Goal: Transaction & Acquisition: Purchase product/service

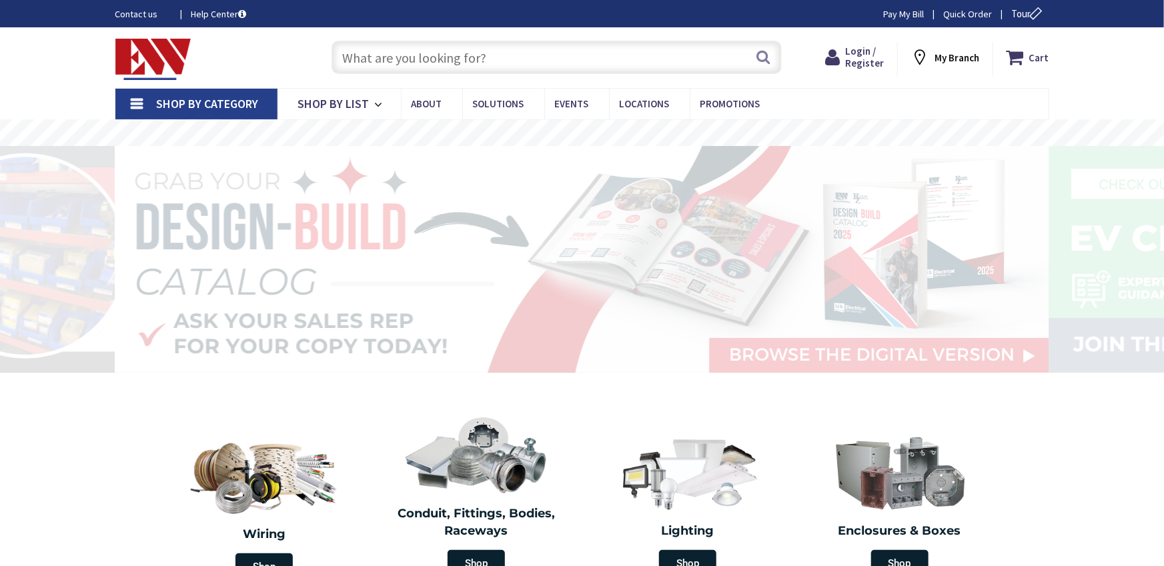
click at [409, 48] on input "text" at bounding box center [557, 57] width 450 height 33
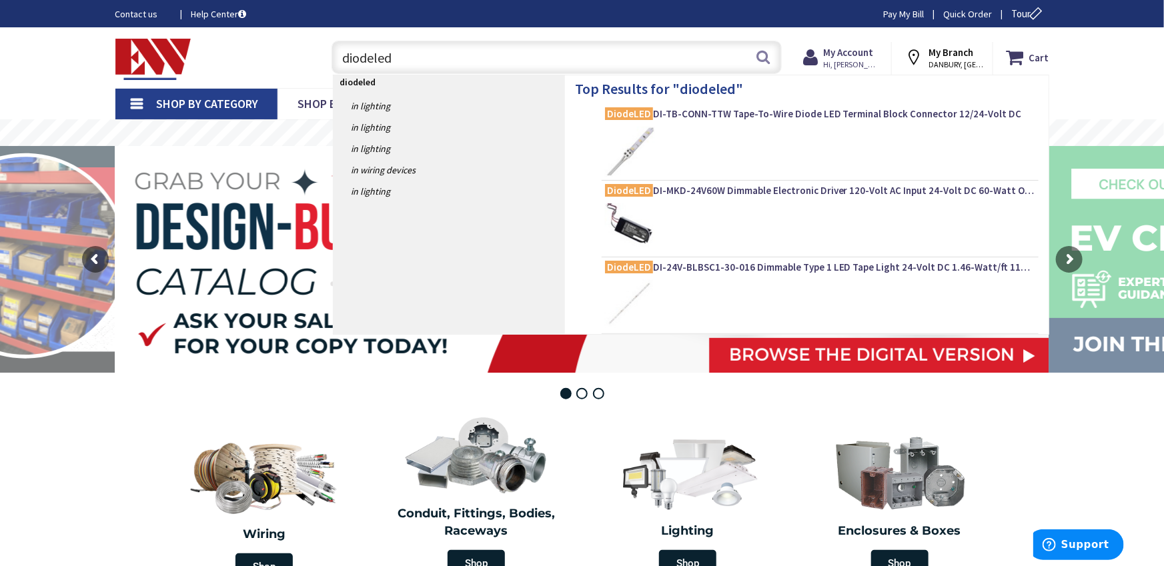
type input "diodeled"
click at [730, 154] on div at bounding box center [820, 152] width 430 height 50
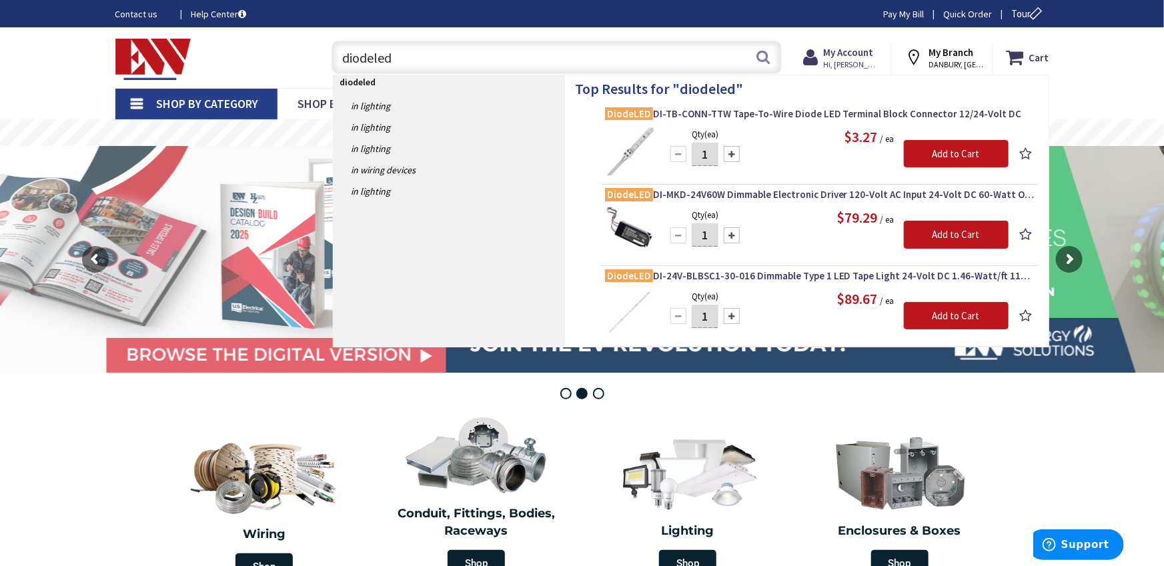
click at [730, 154] on div at bounding box center [732, 154] width 16 height 16
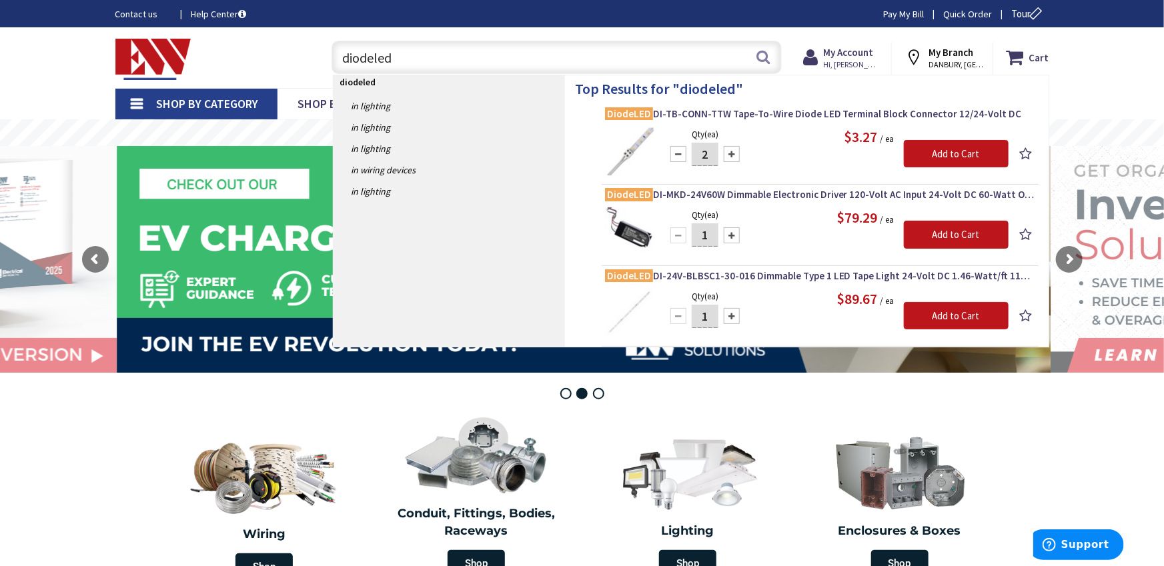
click at [730, 154] on div at bounding box center [732, 154] width 16 height 16
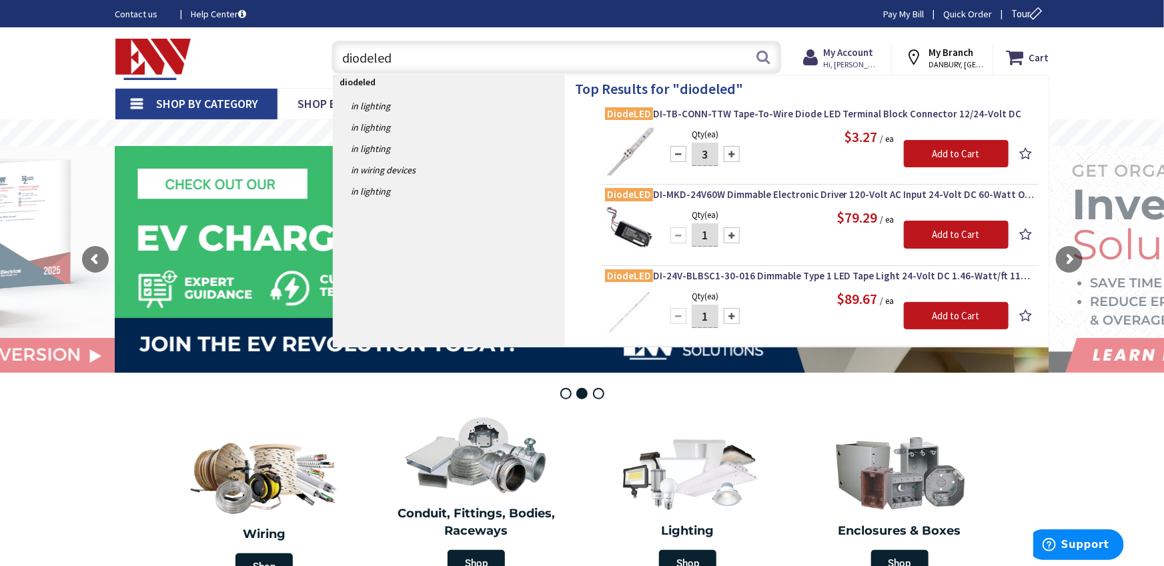
click at [730, 154] on div at bounding box center [732, 154] width 16 height 16
type input "5"
click at [908, 156] on input "Add to Cart" at bounding box center [956, 154] width 105 height 28
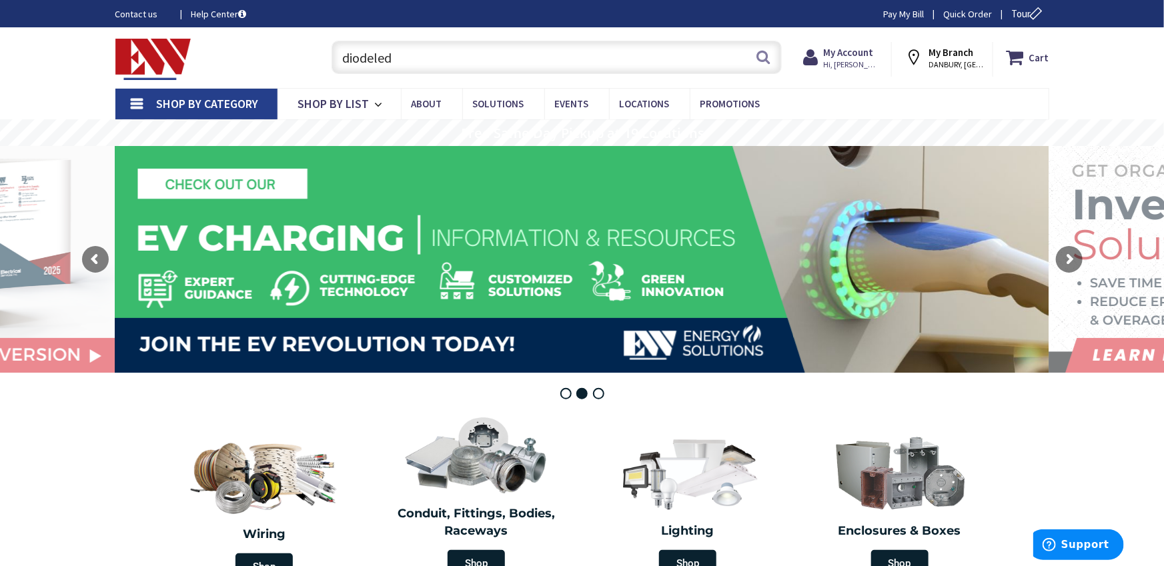
drag, startPoint x: 531, startPoint y: 59, endPoint x: 773, endPoint y: 59, distance: 242.1
click at [535, 59] on input "diodeled" at bounding box center [557, 57] width 450 height 33
click at [772, 61] on input "diodeled" at bounding box center [557, 57] width 450 height 33
click at [763, 59] on button "Search" at bounding box center [762, 57] width 17 height 30
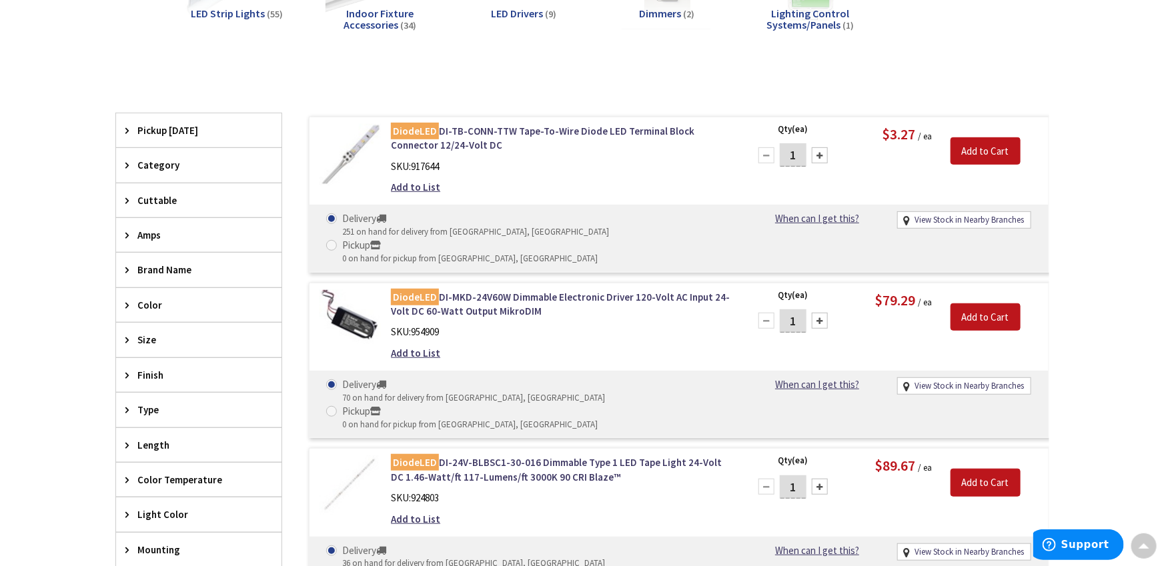
click at [820, 160] on div at bounding box center [820, 155] width 16 height 16
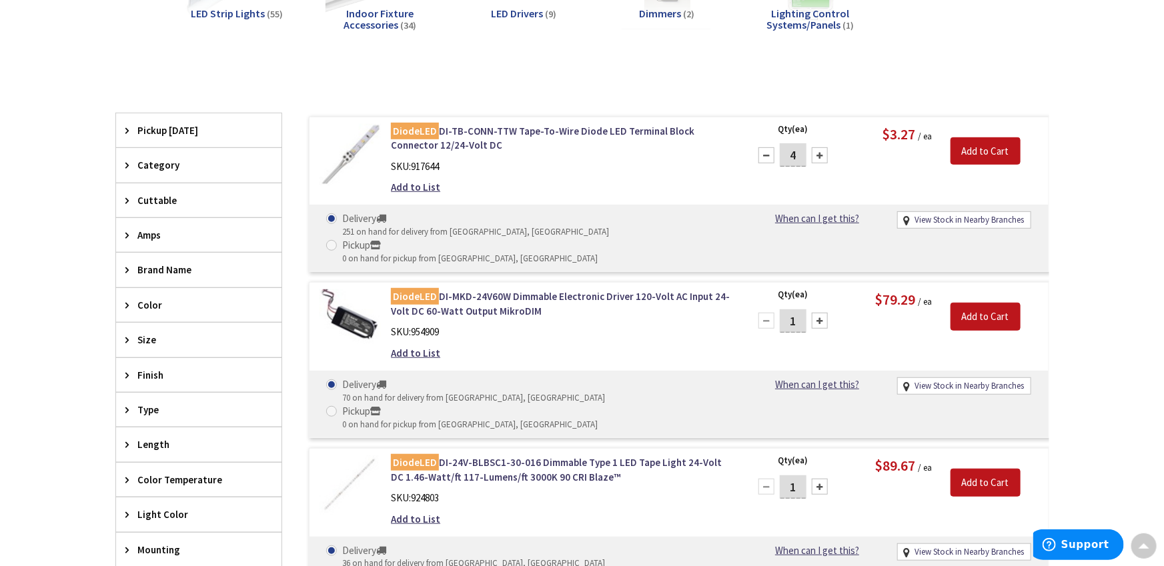
type input "5"
click at [979, 155] on input "Add to Cart" at bounding box center [986, 151] width 70 height 28
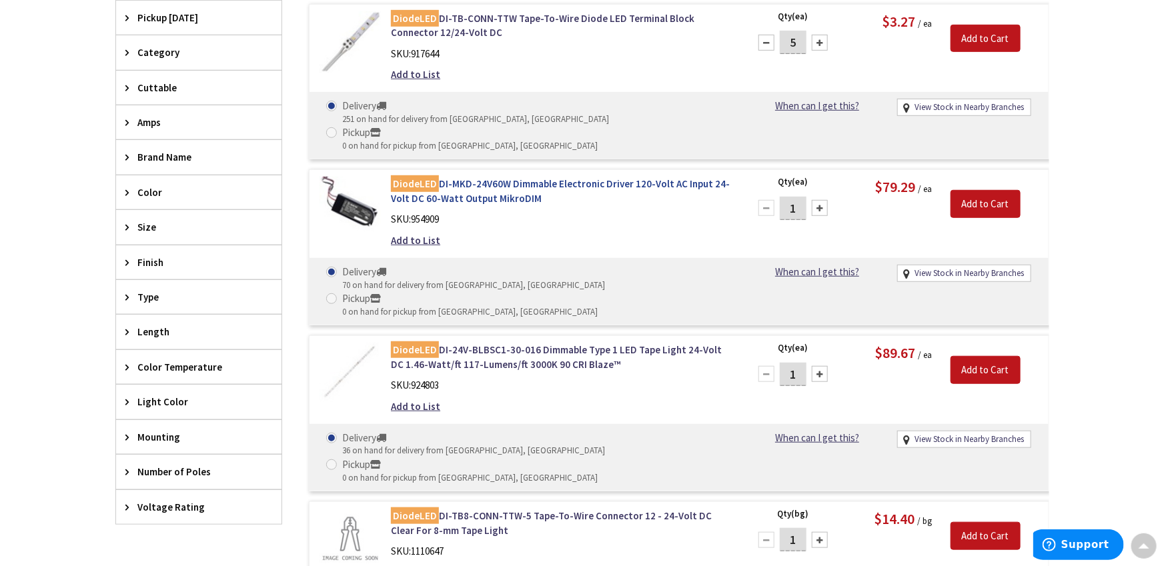
scroll to position [395, 0]
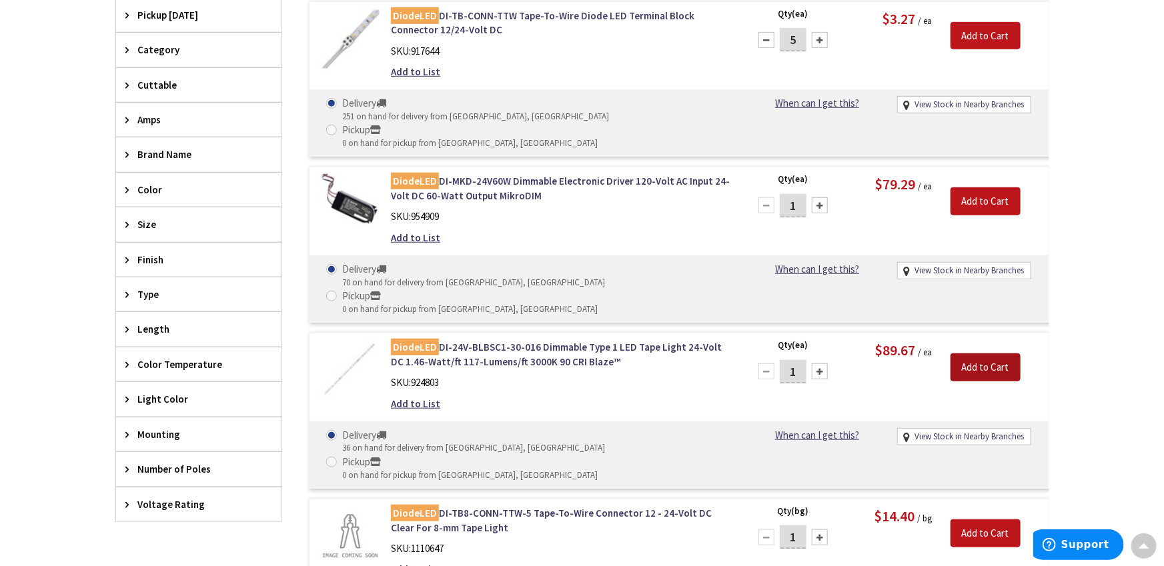
click at [982, 354] on input "Add to Cart" at bounding box center [986, 368] width 70 height 28
click at [999, 187] on input "Add to Cart" at bounding box center [986, 201] width 70 height 28
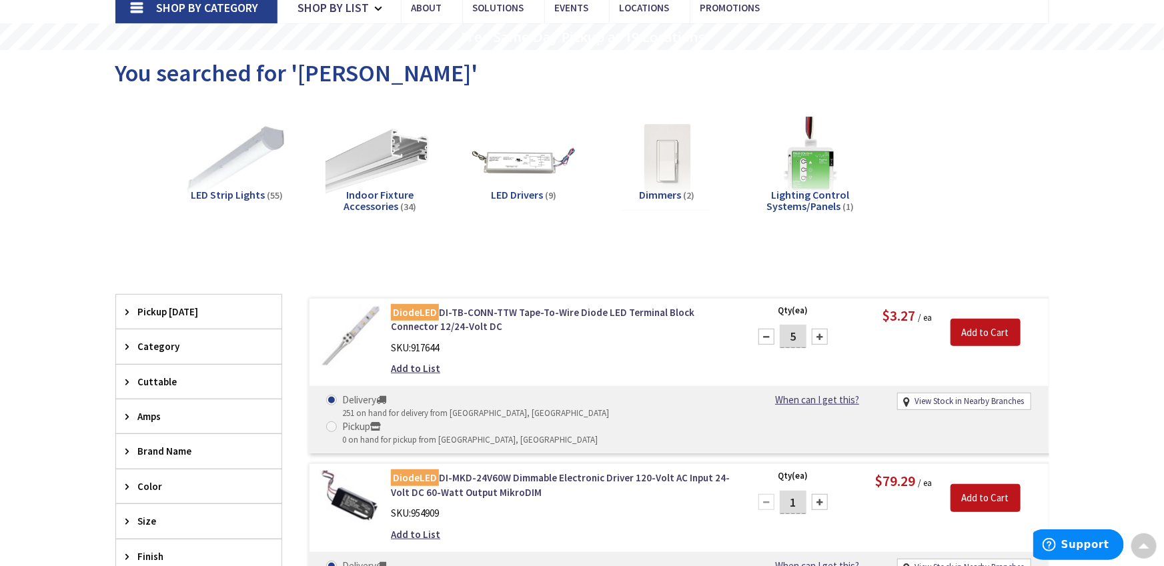
scroll to position [0, 0]
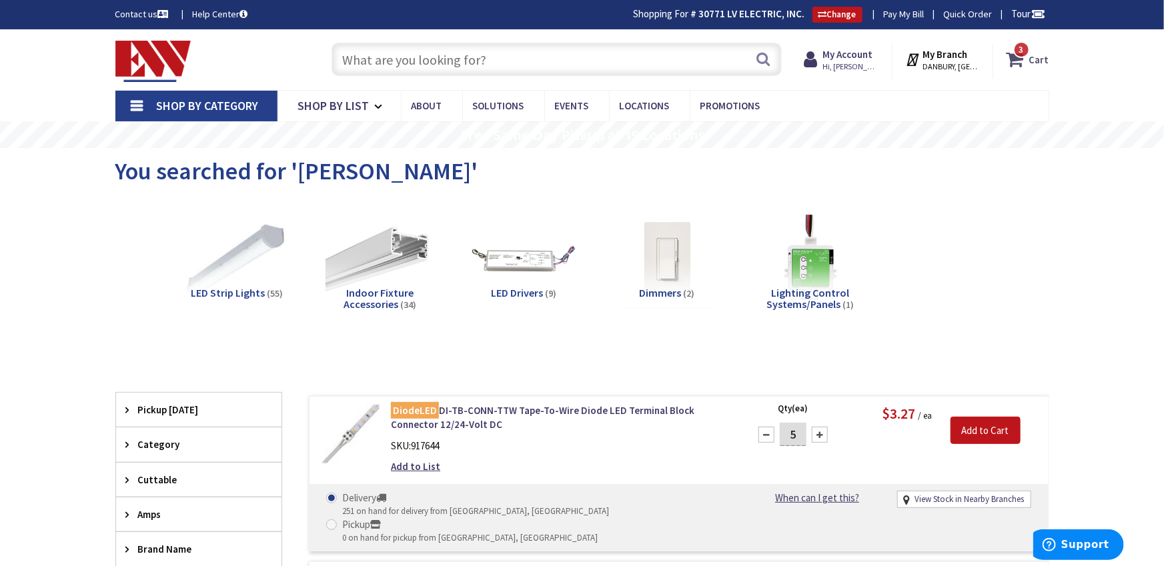
click at [1018, 61] on icon at bounding box center [1018, 59] width 23 height 24
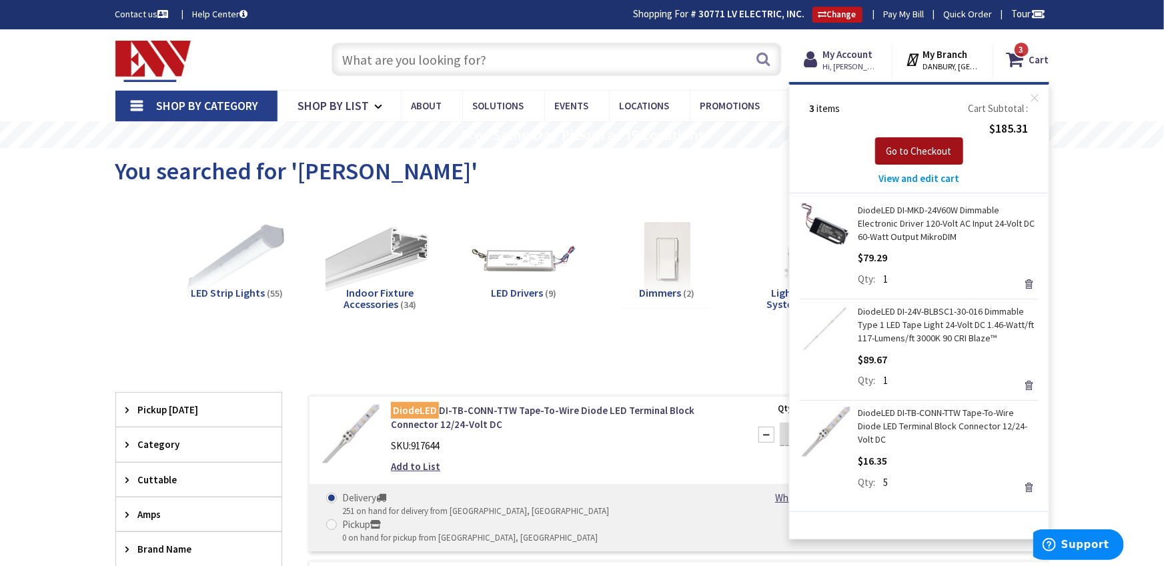
click at [946, 147] on span "Go to Checkout" at bounding box center [918, 151] width 65 height 13
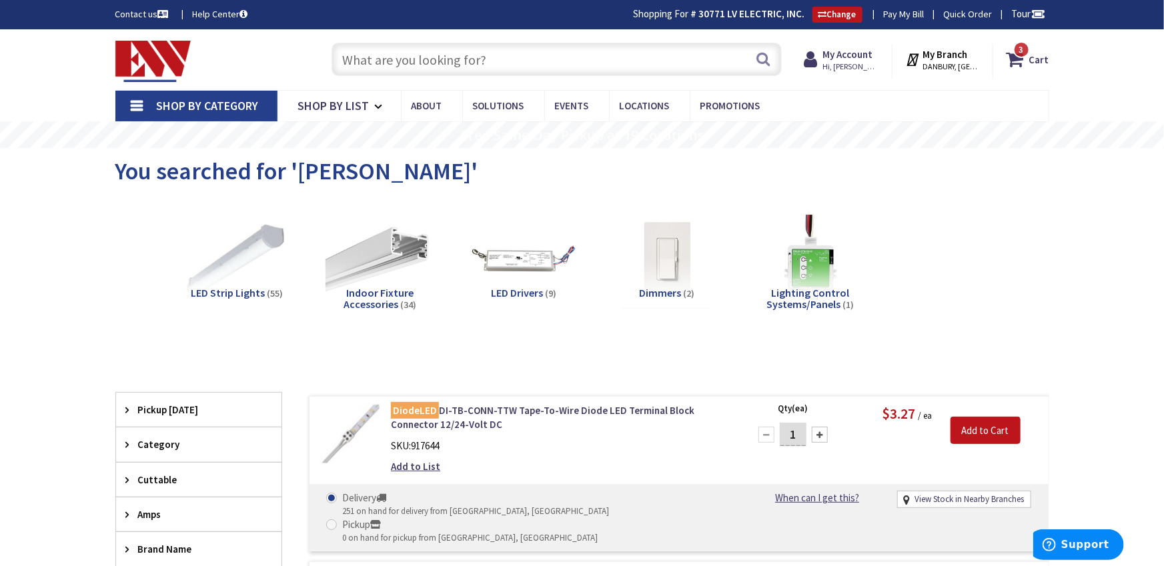
click at [422, 57] on input "text" at bounding box center [557, 59] width 450 height 33
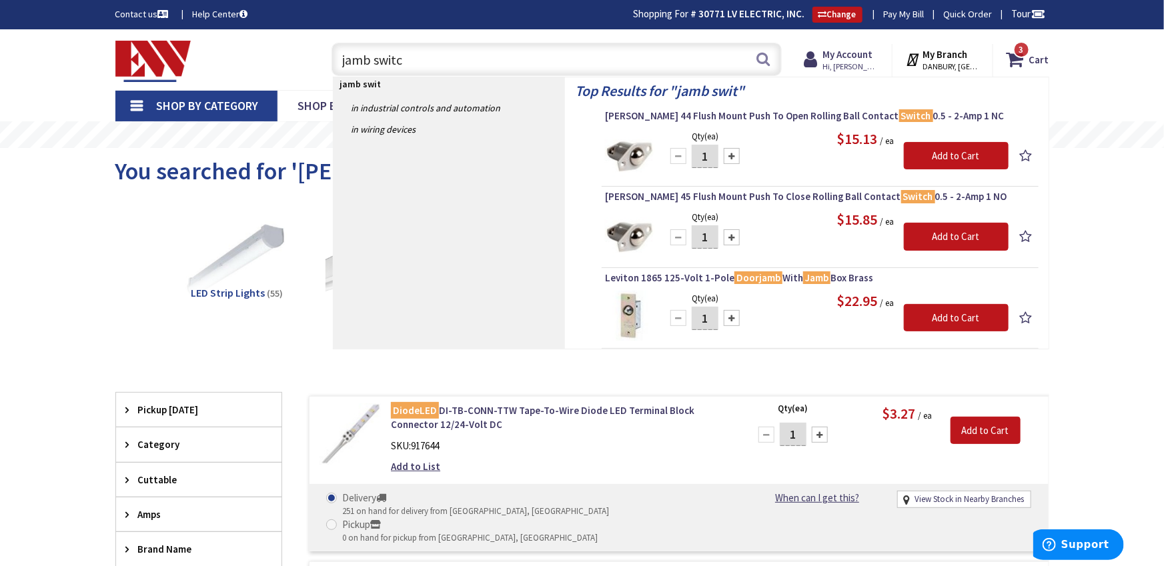
type input "jamb switch"
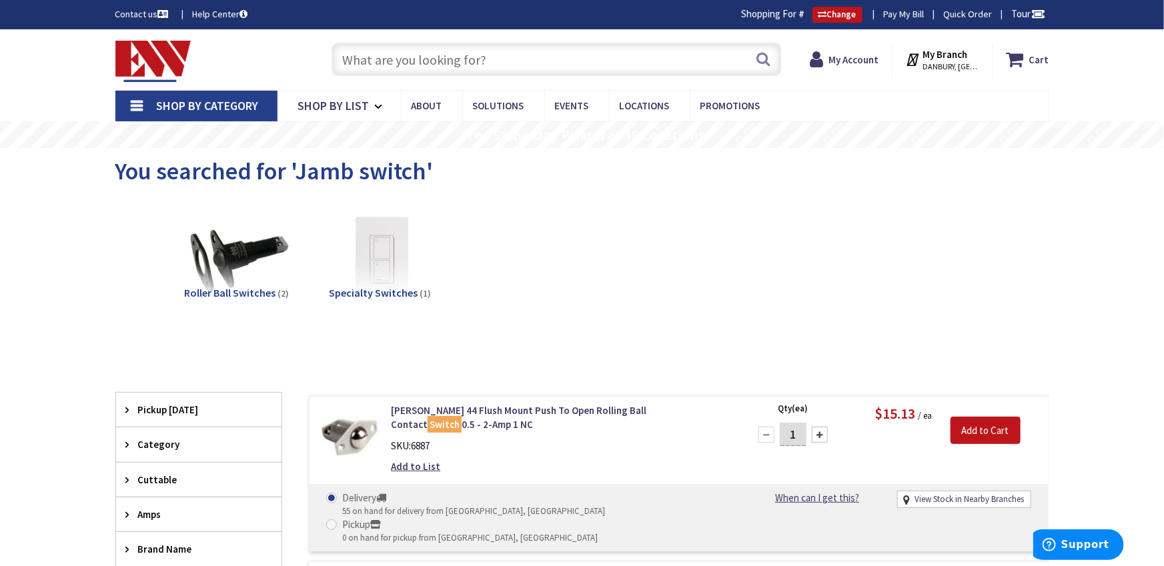
click at [419, 57] on input "text" at bounding box center [557, 59] width 450 height 33
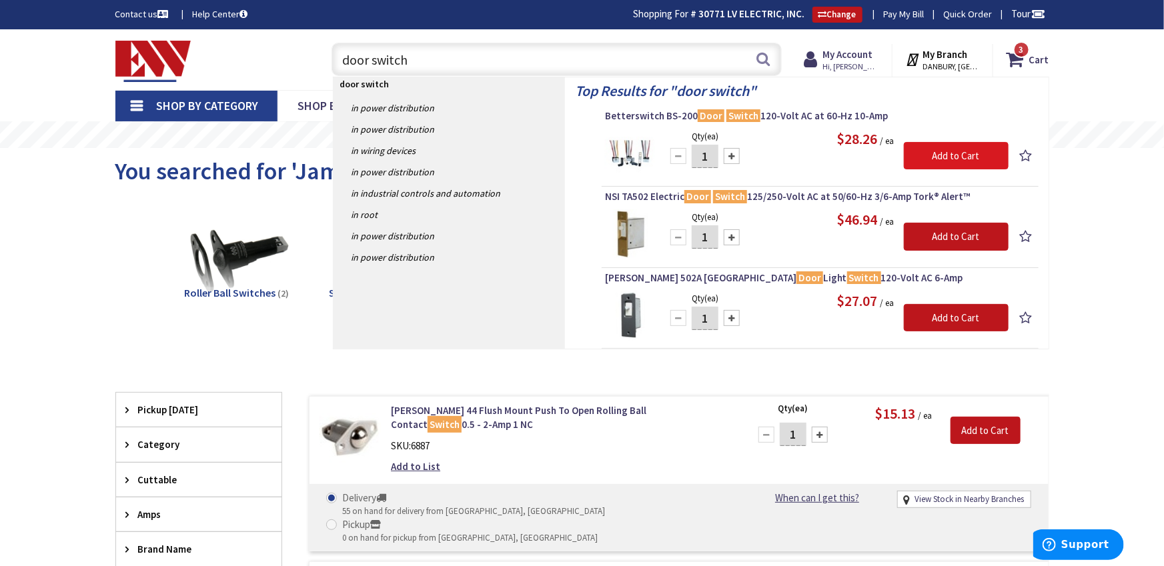
type input "door switch"
click at [912, 159] on input "Add to Cart" at bounding box center [956, 156] width 105 height 28
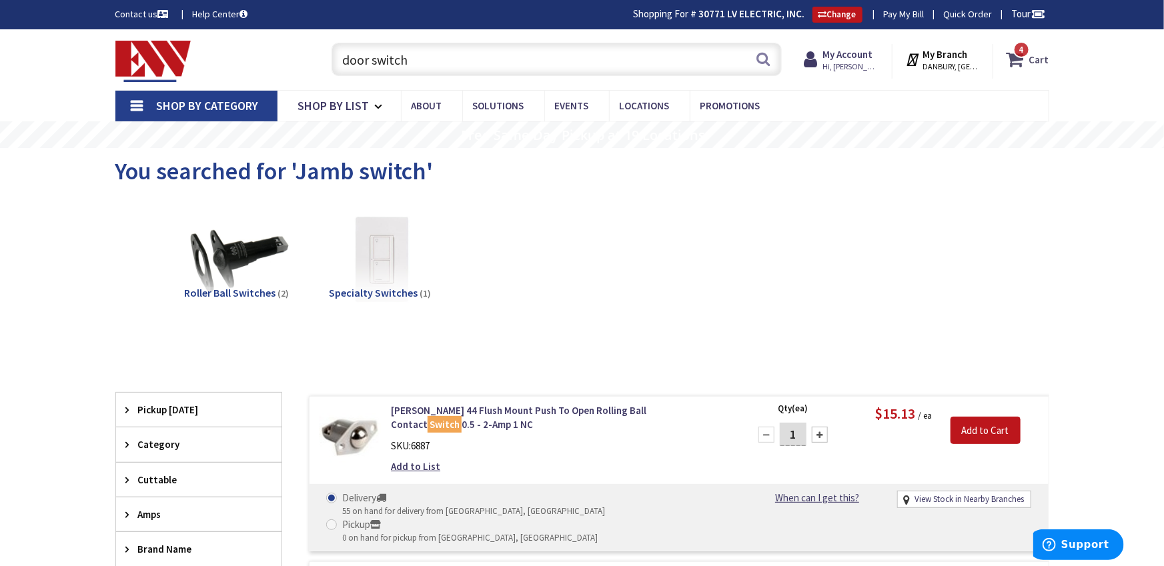
click at [1037, 61] on strong "Cart" at bounding box center [1039, 59] width 20 height 24
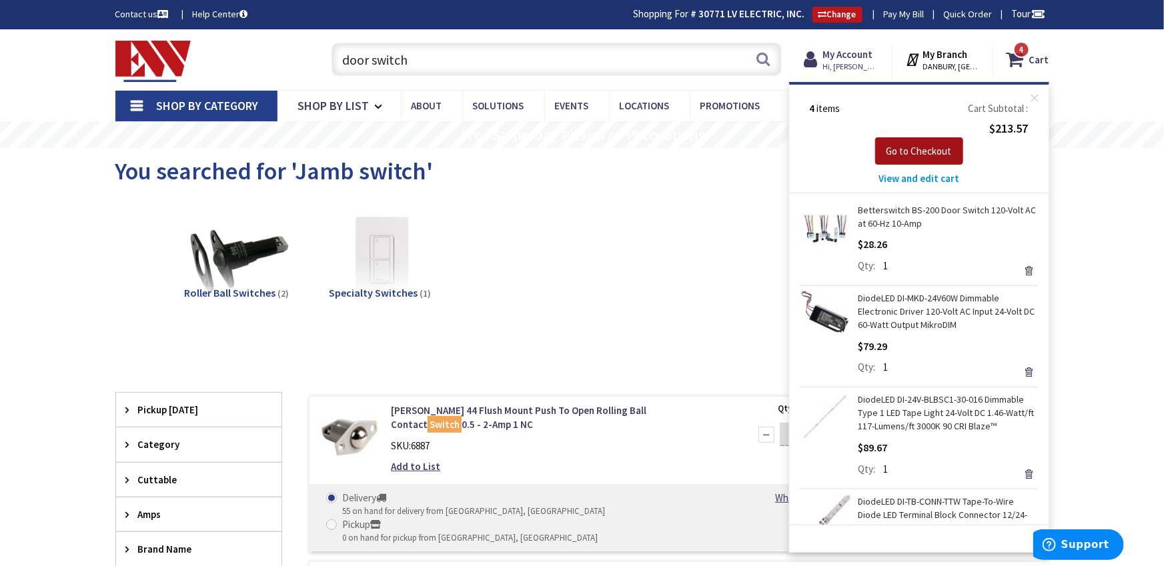
click at [955, 146] on button "Go to Checkout" at bounding box center [919, 151] width 88 height 28
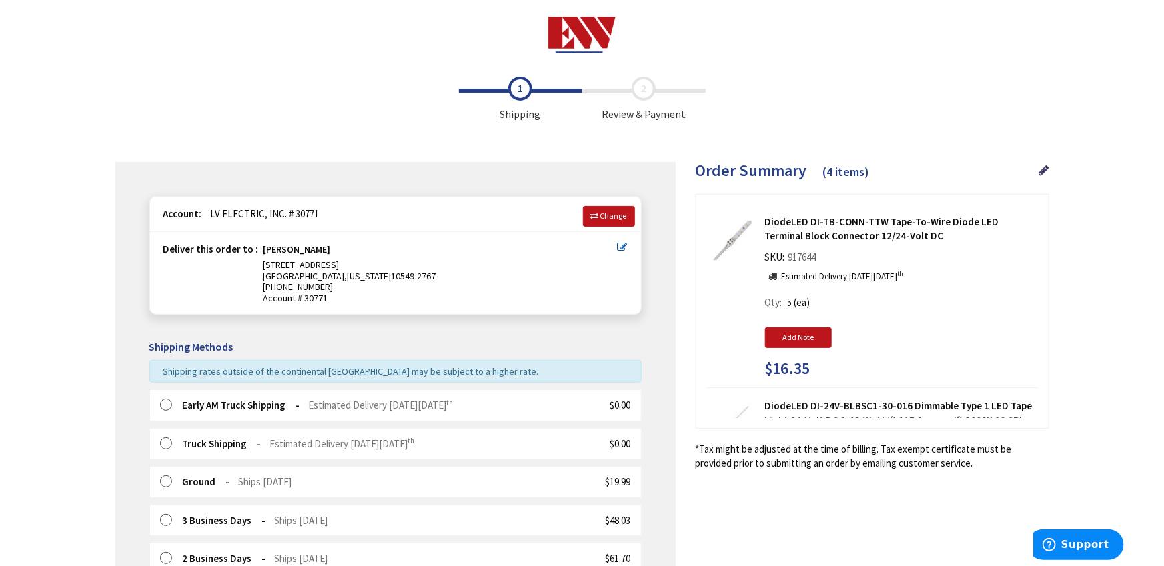
click at [223, 404] on strong "Early AM Truck Shipping" at bounding box center [241, 405] width 117 height 13
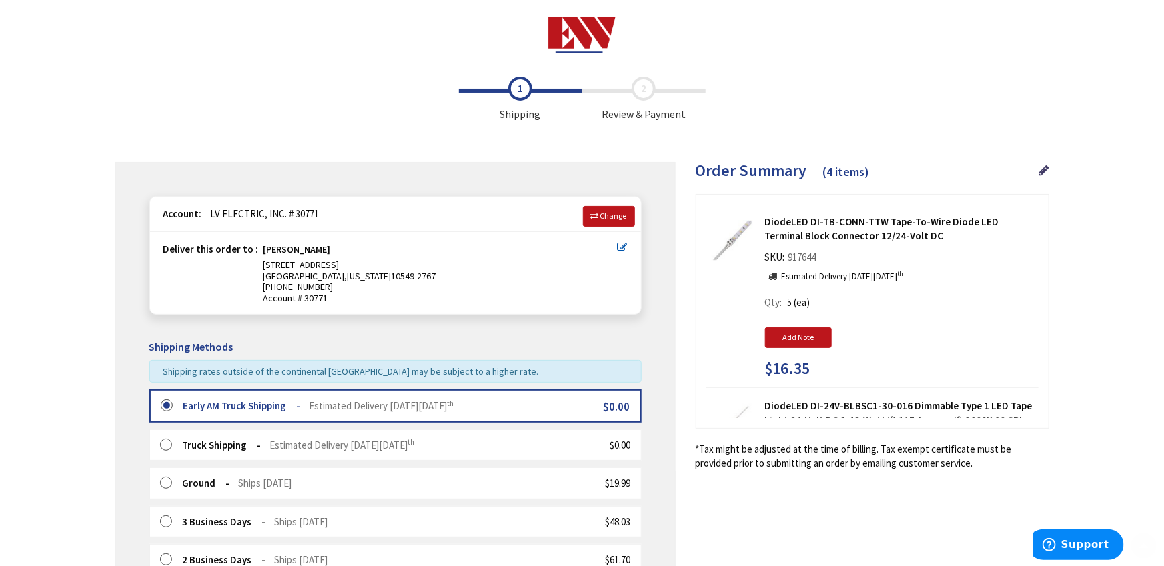
scroll to position [293, 0]
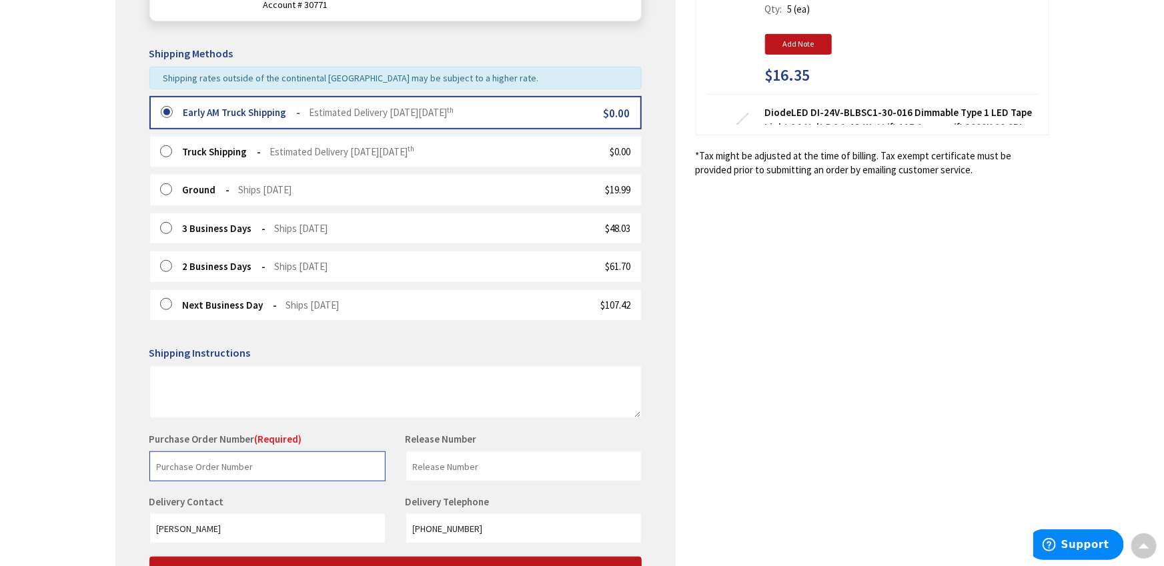
click at [195, 476] on input "text" at bounding box center [267, 467] width 236 height 30
type input "1540"
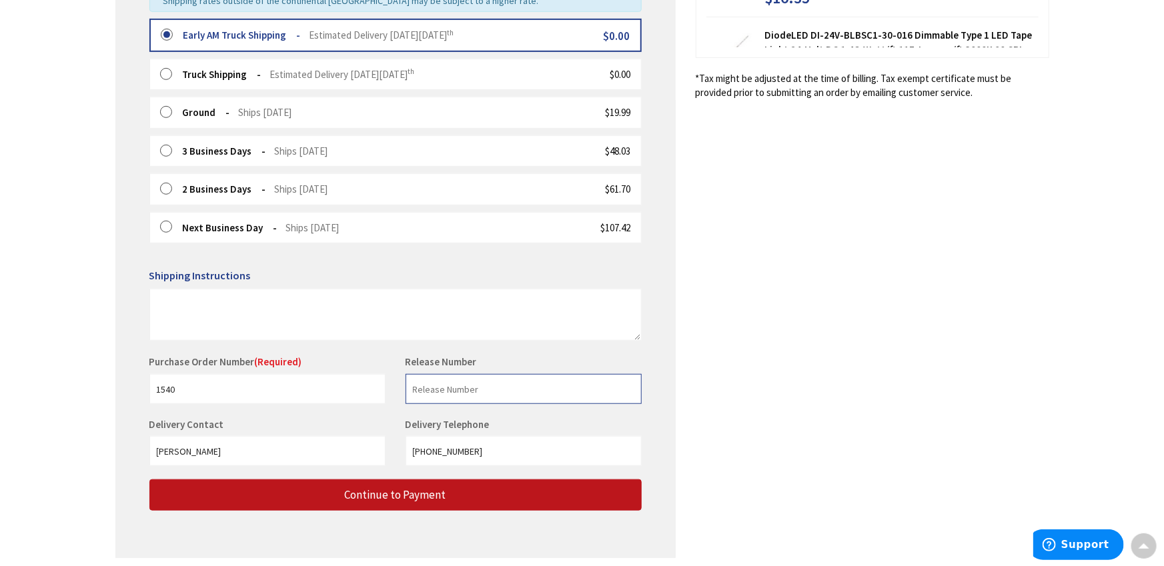
scroll to position [376, 0]
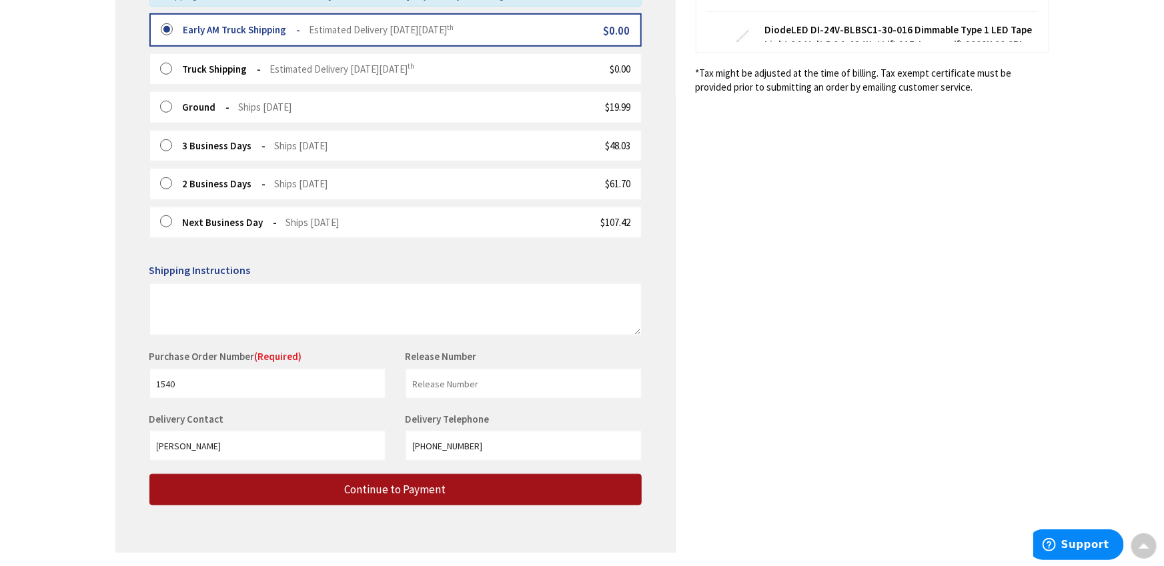
click at [308, 476] on button "Continue to Payment" at bounding box center [395, 489] width 492 height 31
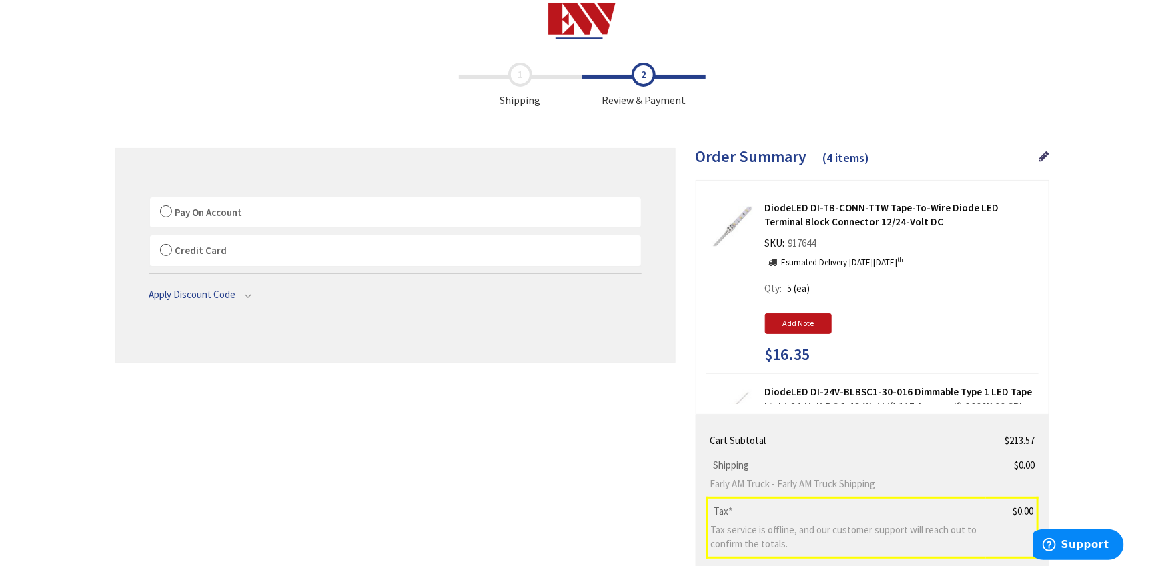
scroll to position [17, 0]
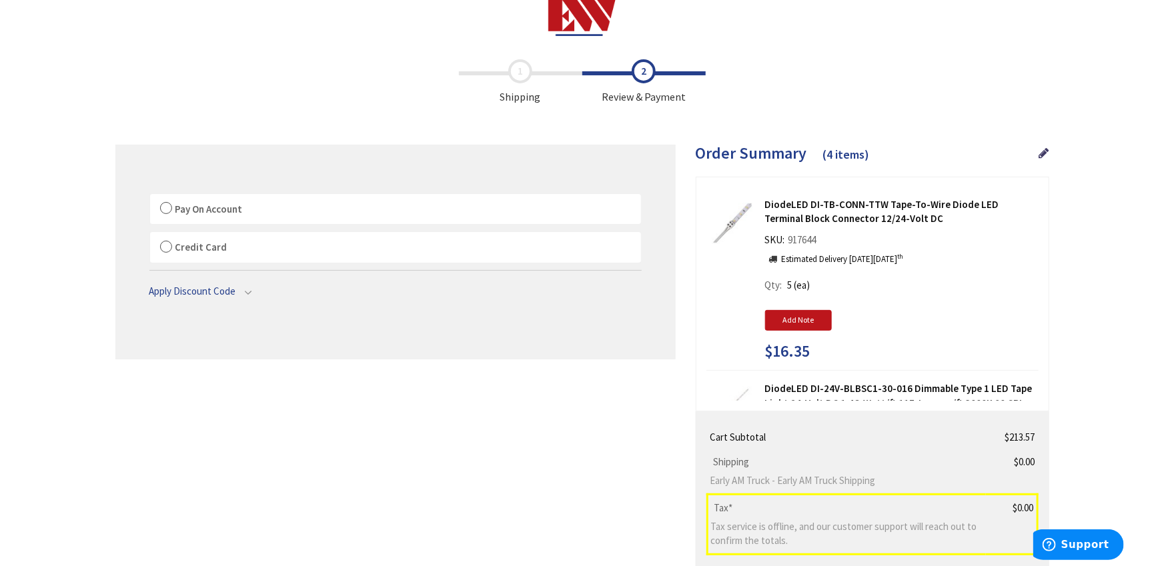
click at [214, 233] on label "Credit Card" at bounding box center [395, 247] width 491 height 31
click at [150, 235] on input "Credit Card" at bounding box center [150, 235] width 0 height 0
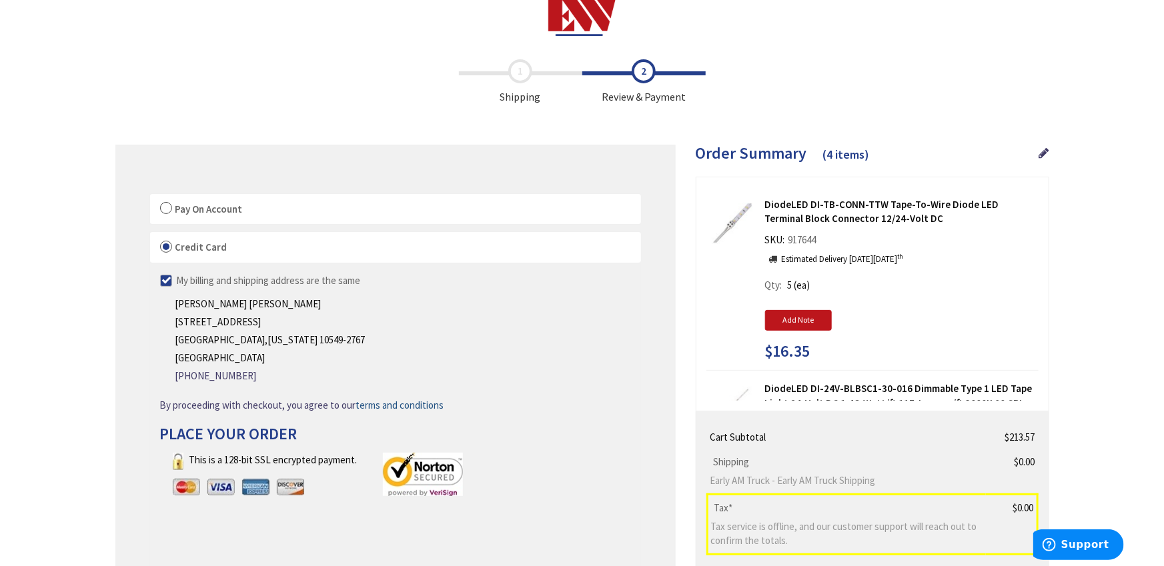
click at [213, 218] on label "Pay On Account" at bounding box center [395, 209] width 491 height 31
click at [150, 197] on input "Pay On Account" at bounding box center [150, 197] width 0 height 0
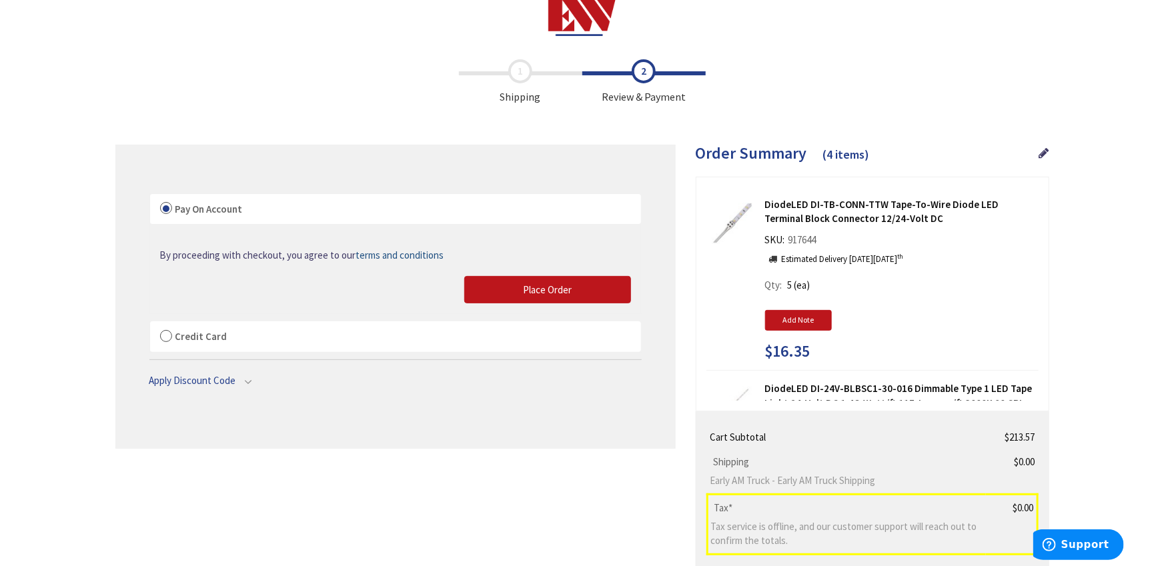
click at [477, 304] on div "By proceeding with checkout, you agree to our terms and conditions Place Order" at bounding box center [395, 268] width 491 height 89
click at [488, 295] on button "Place Order" at bounding box center [547, 290] width 167 height 28
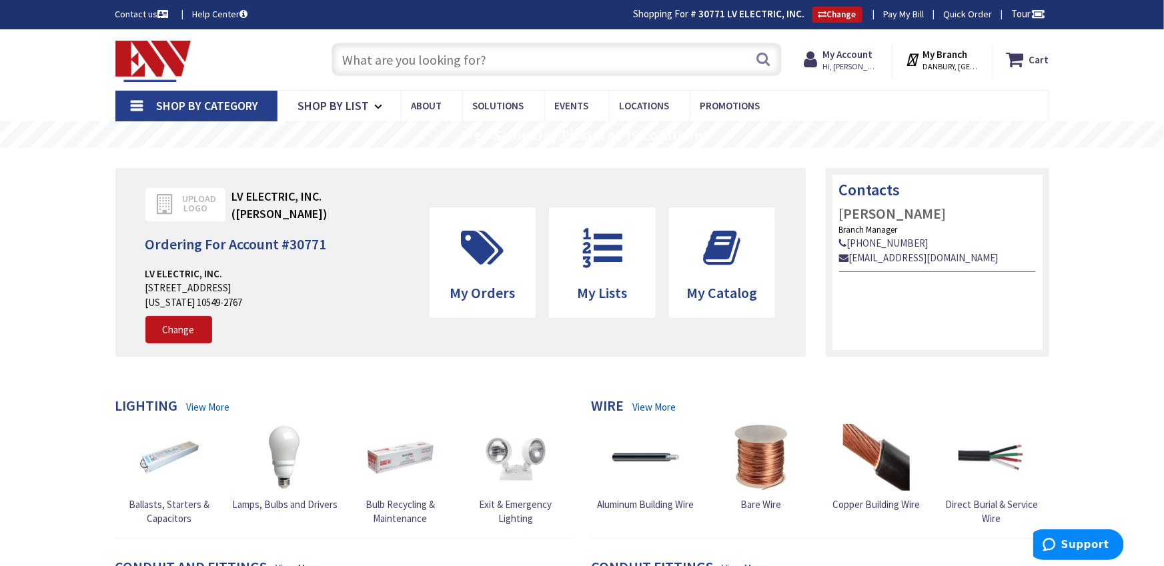
click at [500, 57] on input "text" at bounding box center [557, 59] width 450 height 33
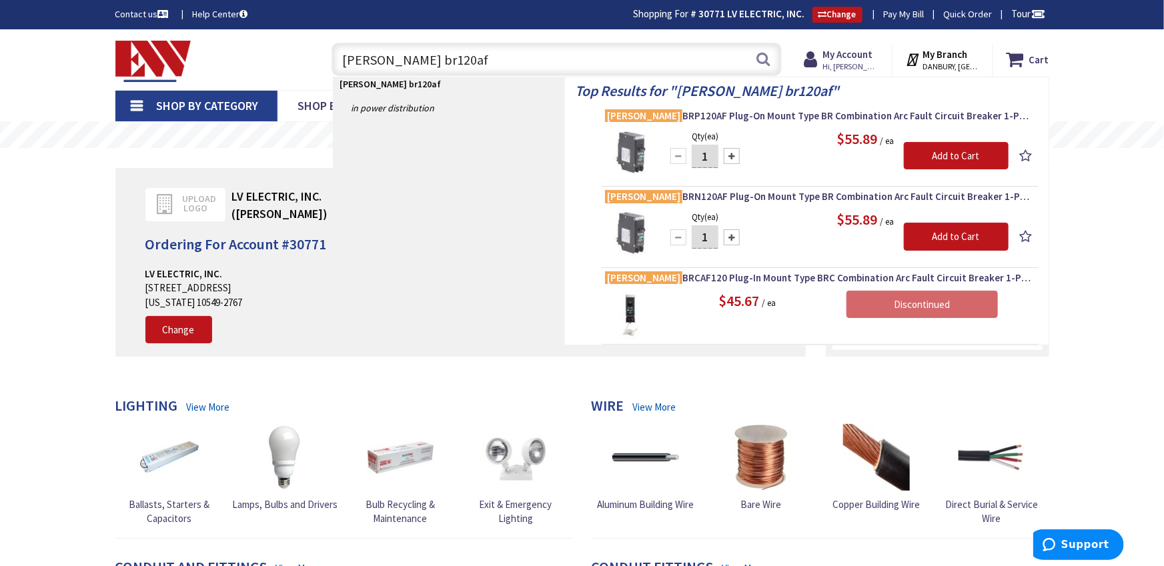
type input "[PERSON_NAME] br120af"
click at [732, 162] on div at bounding box center [732, 156] width 16 height 16
type input "2"
click at [930, 153] on input "Add to Cart" at bounding box center [956, 156] width 105 height 28
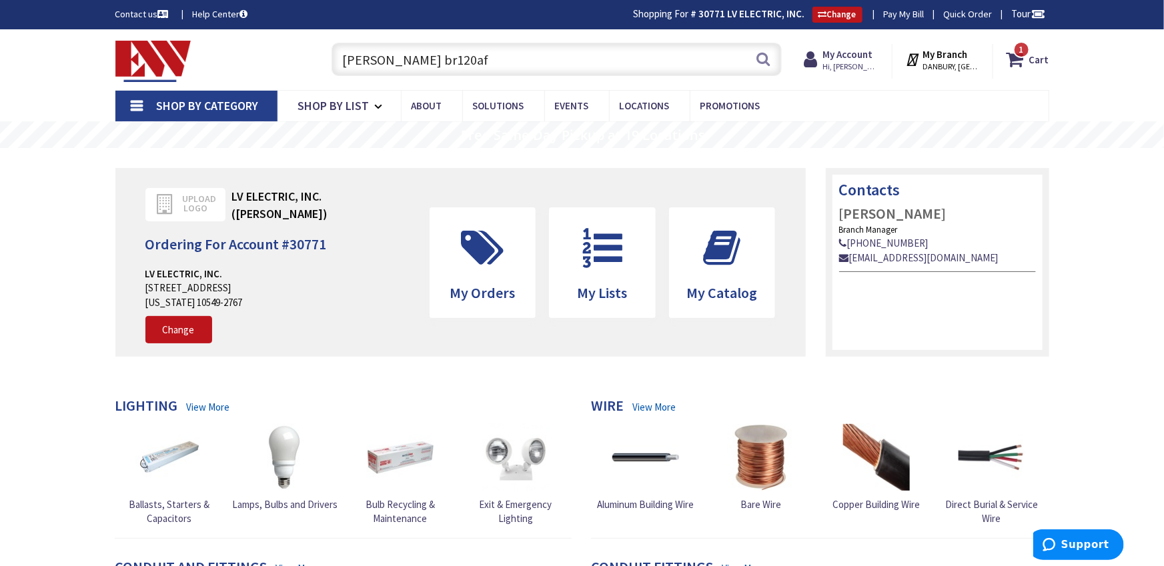
click at [438, 70] on input "[PERSON_NAME] br120af" at bounding box center [557, 59] width 450 height 33
click at [438, 70] on input "eaton br120af" at bounding box center [557, 59] width 450 height 33
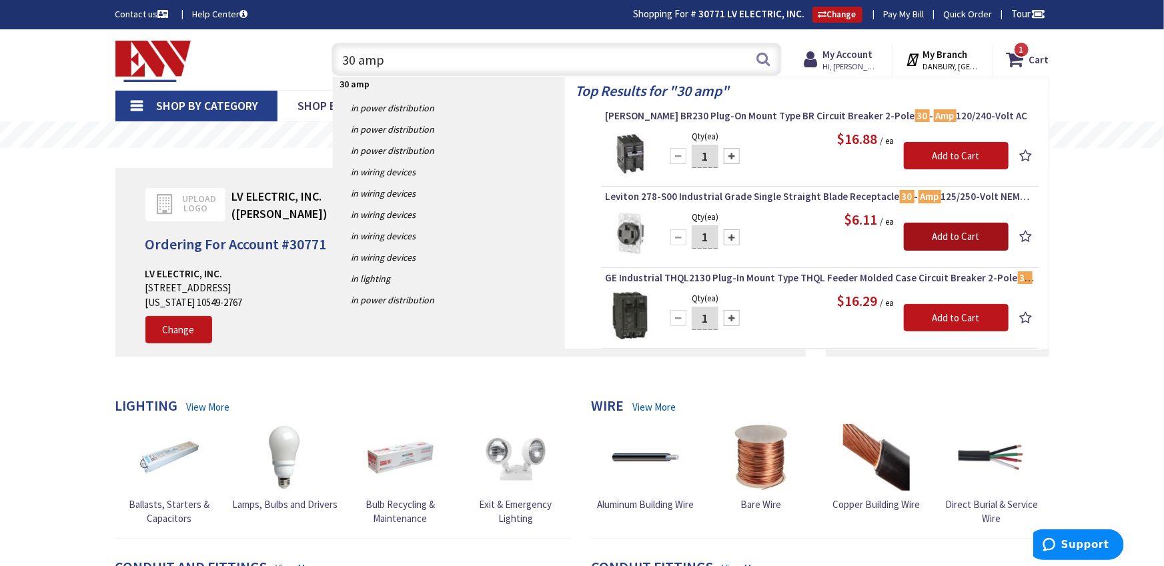
click at [927, 231] on input "Add to Cart" at bounding box center [956, 237] width 105 height 28
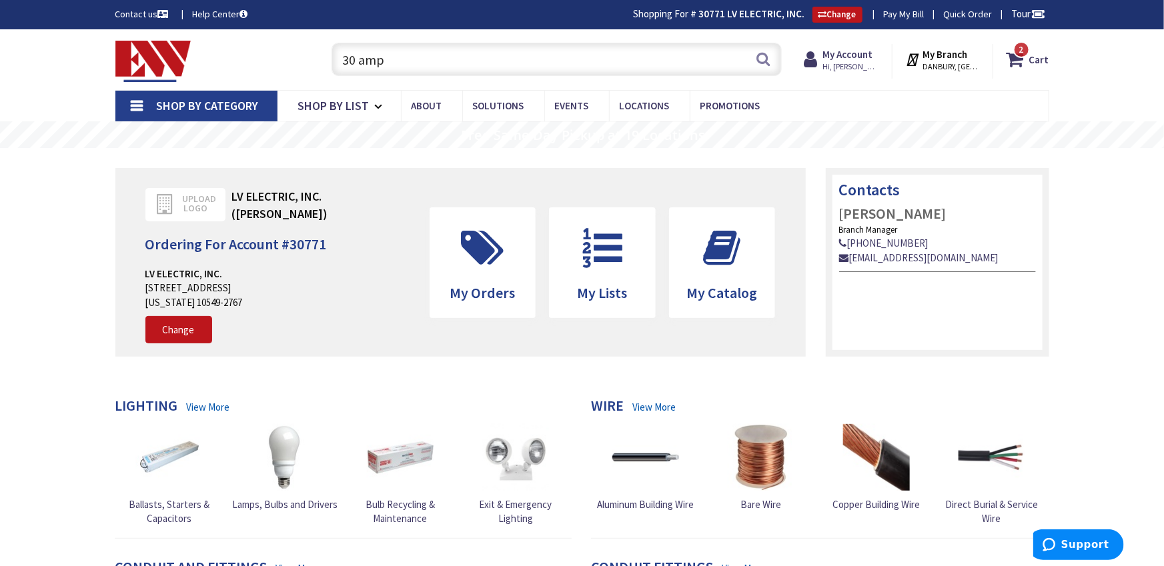
click at [402, 59] on input "30 amp" at bounding box center [557, 59] width 450 height 33
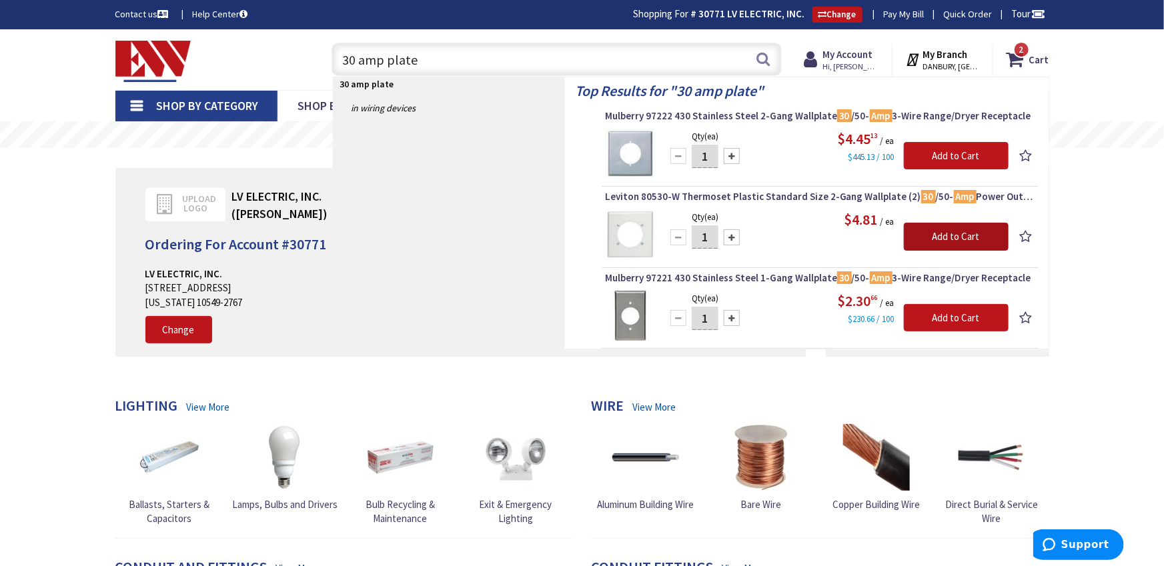
click at [946, 233] on input "Add to Cart" at bounding box center [956, 237] width 105 height 28
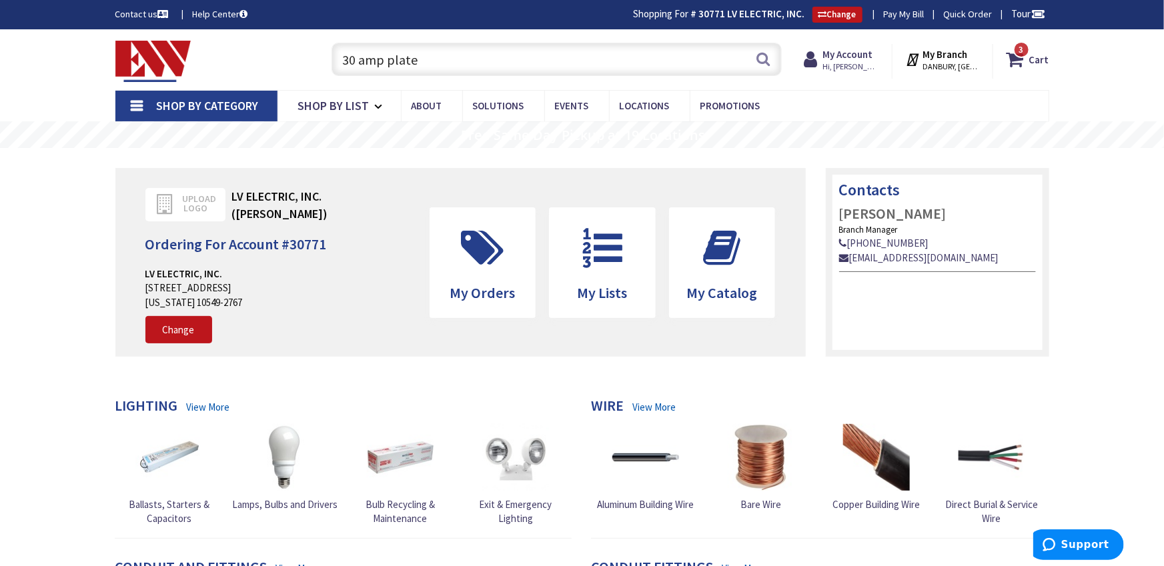
click at [472, 65] on input "30 amp plate" at bounding box center [557, 59] width 450 height 33
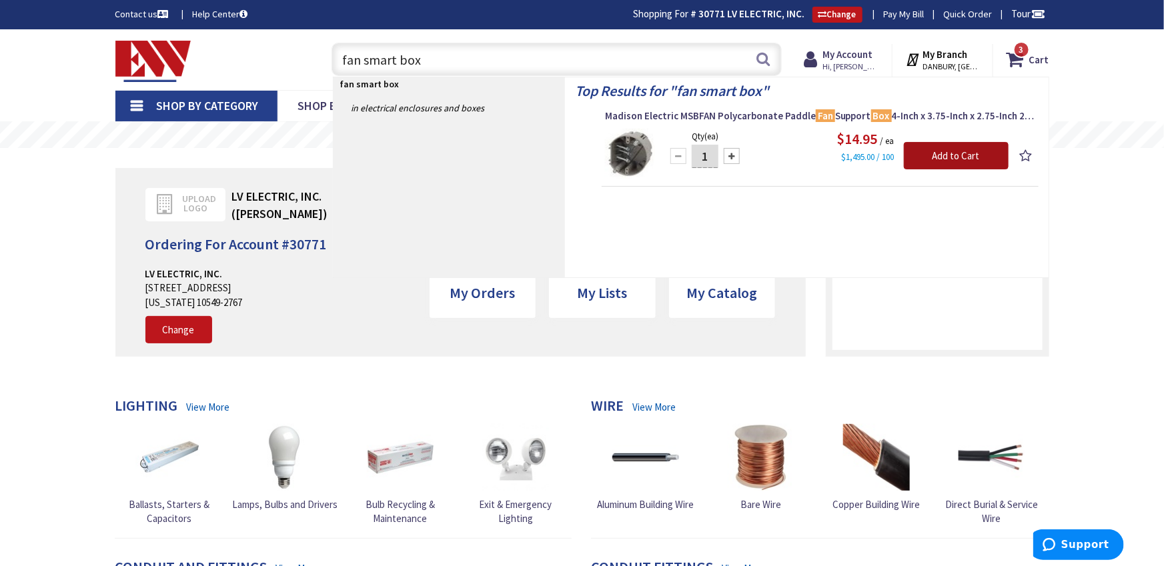
click at [914, 155] on input "Add to Cart" at bounding box center [956, 156] width 105 height 28
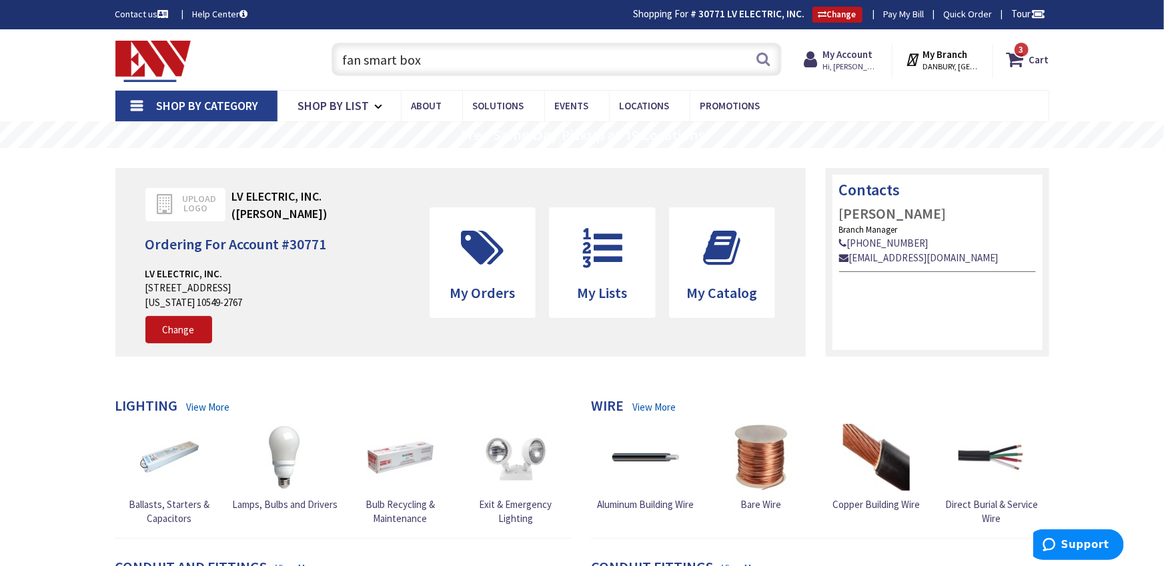
click at [462, 65] on input "fan smart box" at bounding box center [557, 59] width 450 height 33
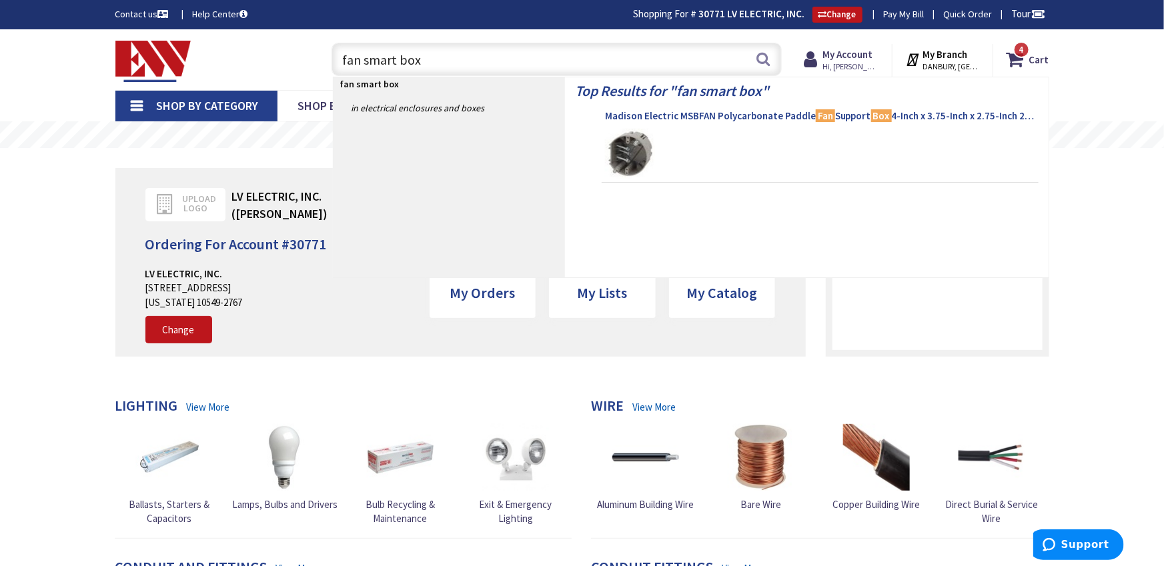
type input "fan smart box"
click at [664, 109] on span "Madison Electric MSBFAN Polycarbonate Paddle Fan Support Box 4-Inch x 3.75-Inch…" at bounding box center [820, 115] width 430 height 13
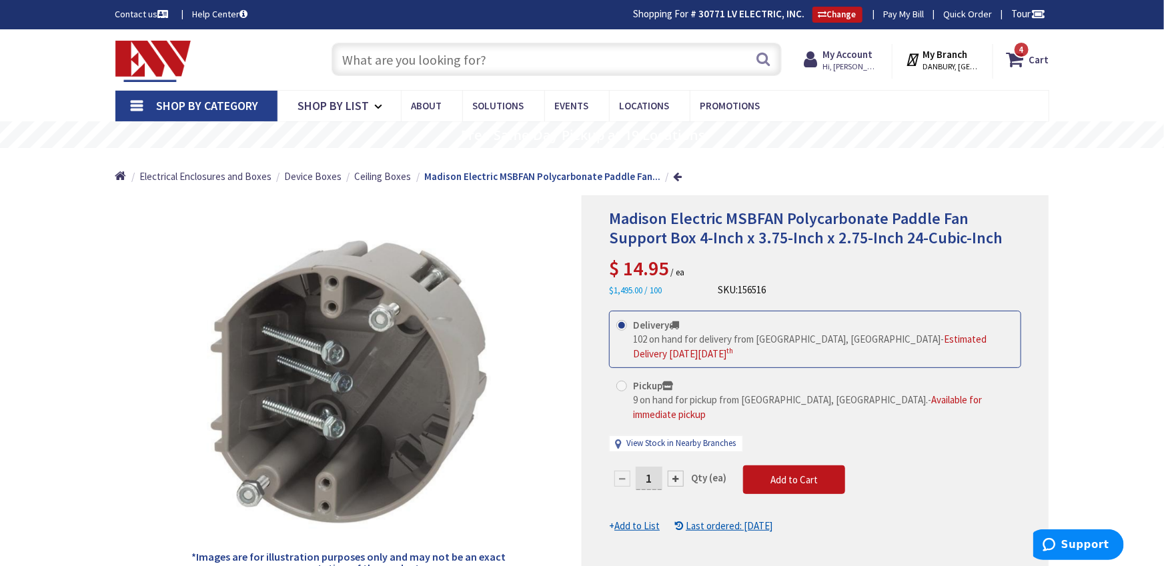
click at [496, 61] on input "text" at bounding box center [557, 59] width 450 height 33
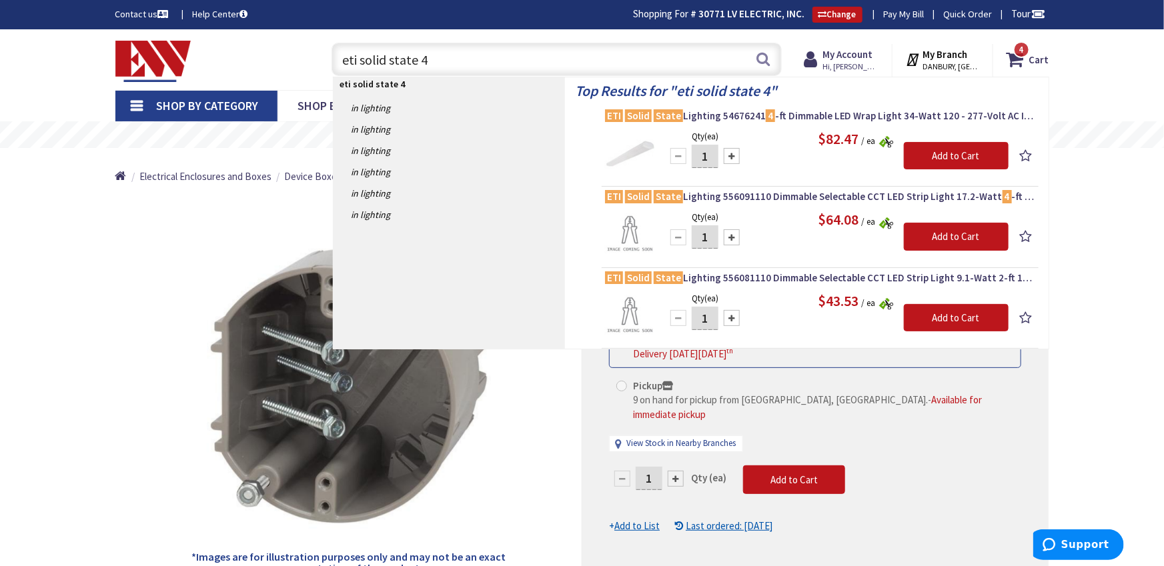
type input "eti solid state 4"
click at [732, 318] on div at bounding box center [732, 318] width 16 height 16
type input "3"
click at [946, 312] on input "Add to Cart" at bounding box center [956, 318] width 105 height 28
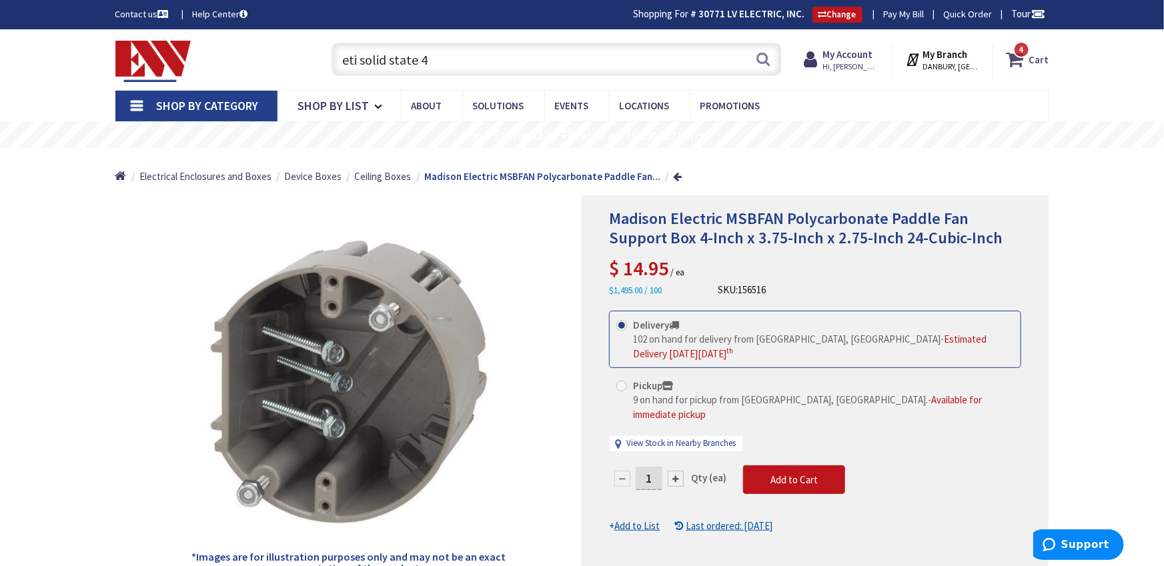
click at [1016, 55] on icon at bounding box center [1018, 59] width 23 height 24
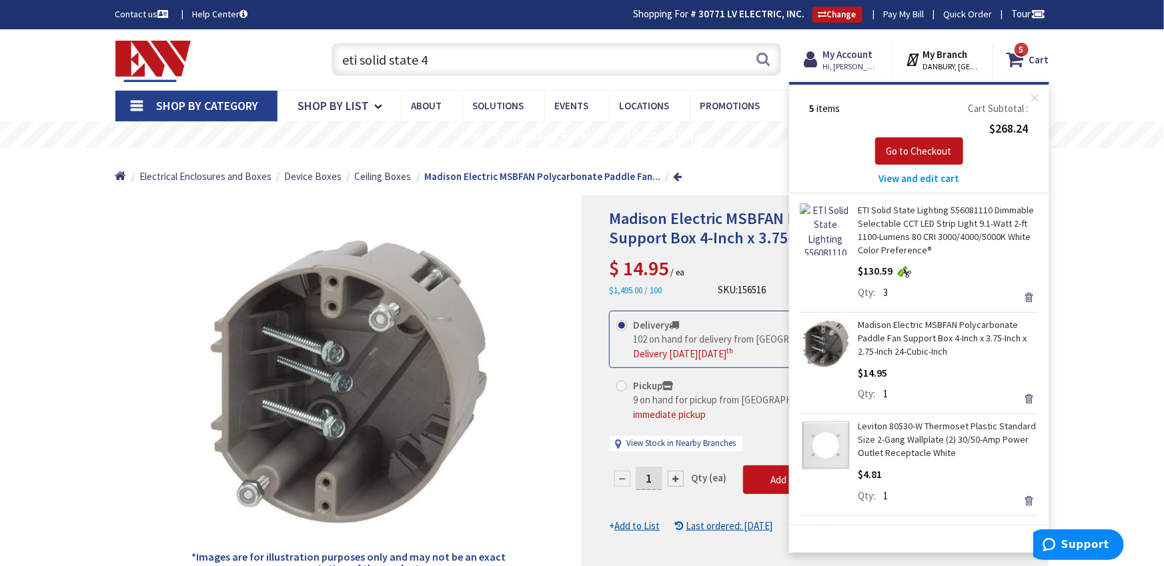
click at [533, 60] on input "eti solid state 4" at bounding box center [557, 59] width 450 height 33
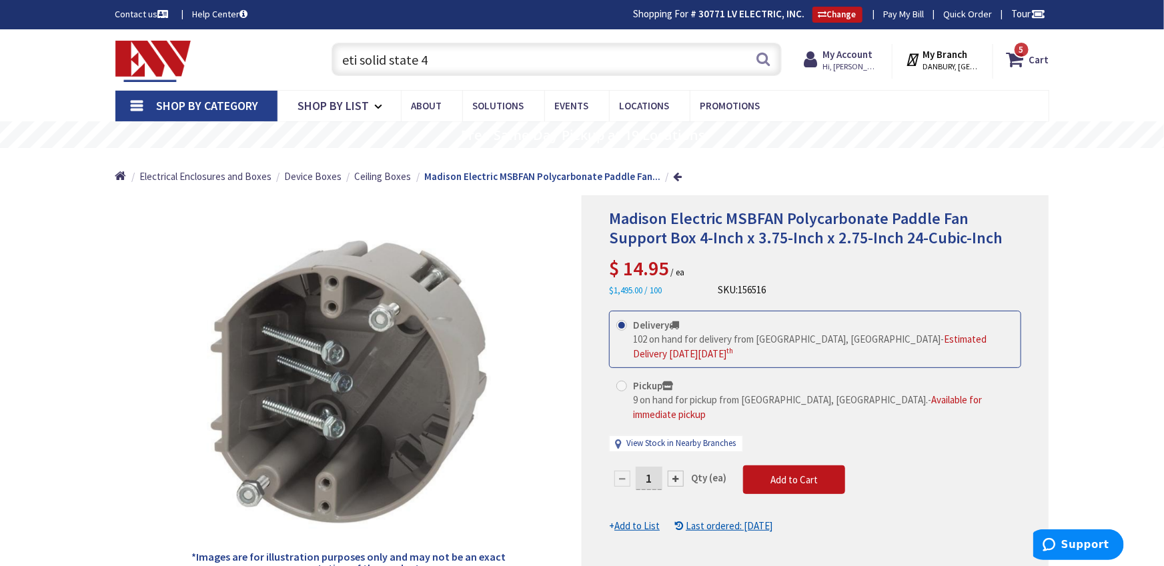
click at [533, 60] on input "eti solid state 4" at bounding box center [557, 59] width 450 height 33
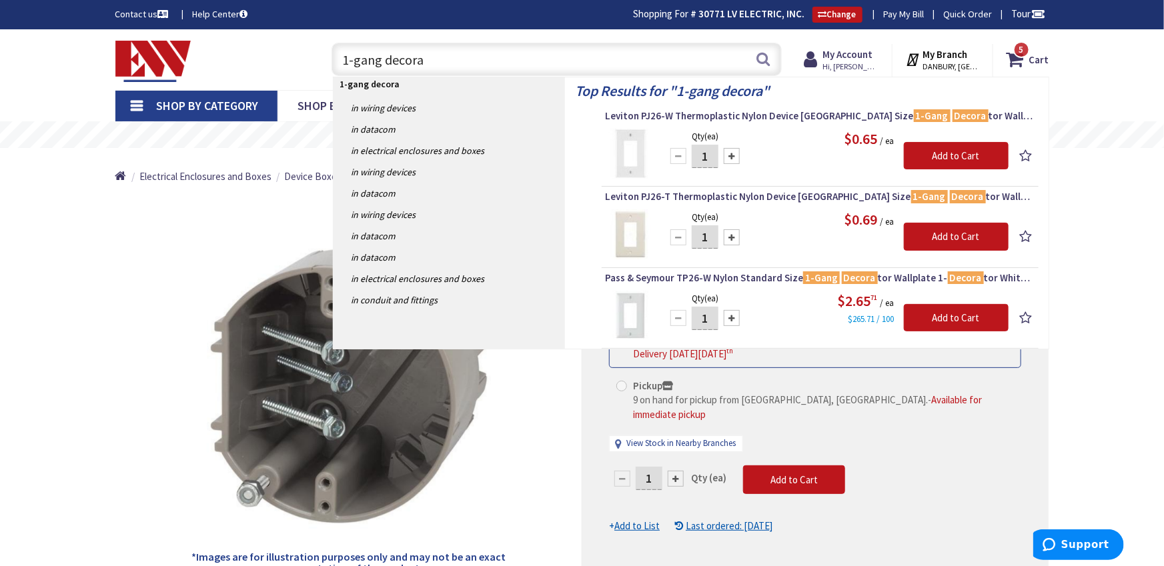
type input "1-gang decora"
click at [700, 154] on input "1" at bounding box center [705, 156] width 27 height 23
type input "30"
click at [951, 153] on input "Add to Cart" at bounding box center [956, 156] width 105 height 28
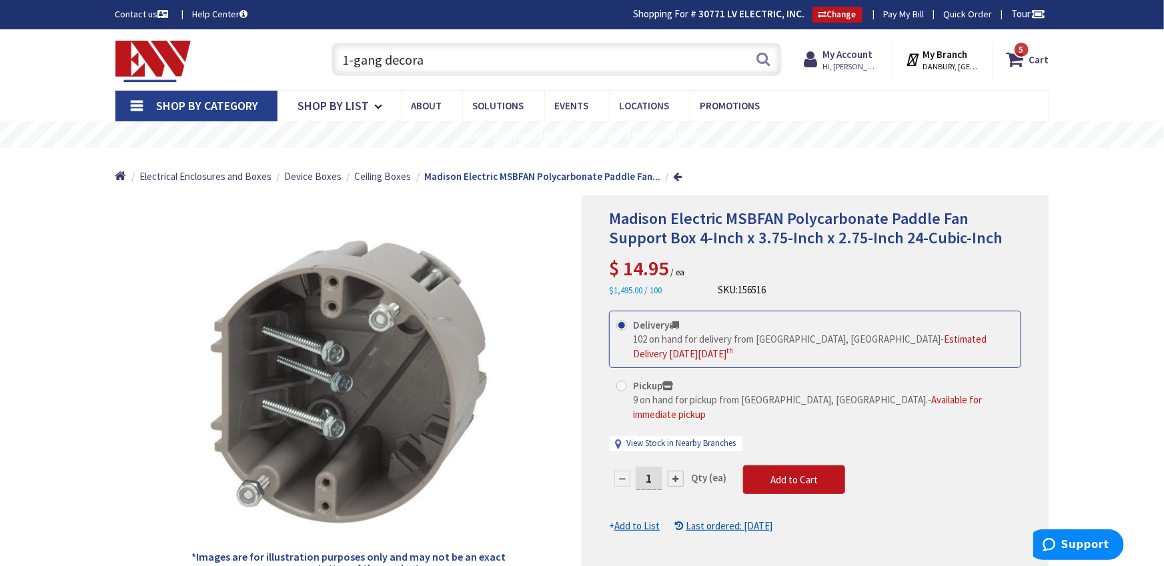
drag, startPoint x: 453, startPoint y: 60, endPoint x: 242, endPoint y: 52, distance: 210.9
click at [242, 52] on div "Toggle Nav 1-gang decora 1-gang decora Search 5 5 5 items Cart My Cart 5" at bounding box center [582, 59] width 954 height 45
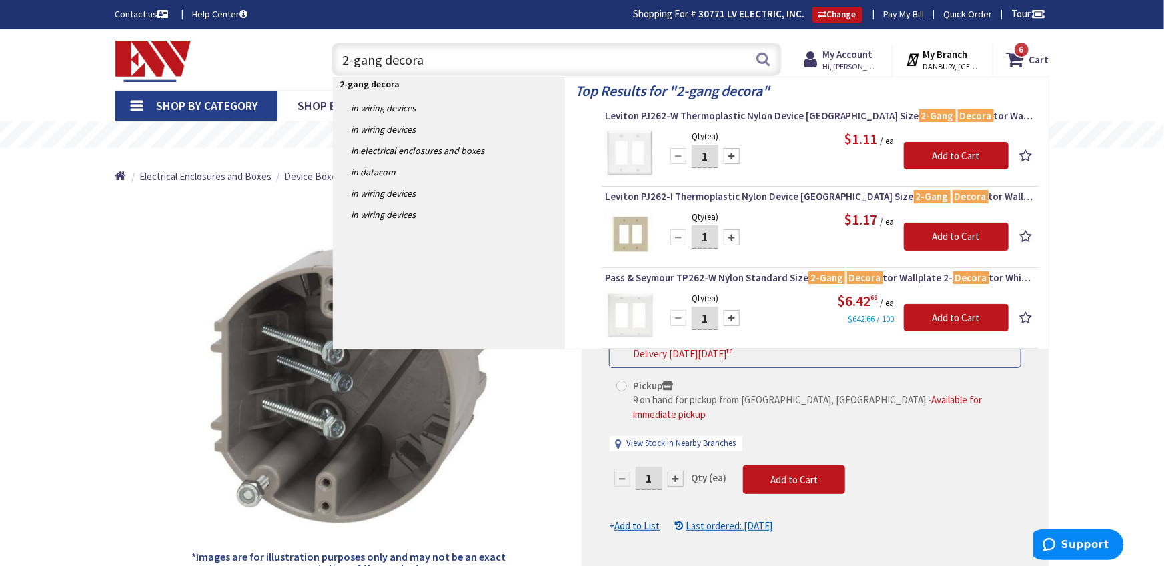
type input "2-gang decora"
click at [710, 157] on input "1" at bounding box center [705, 156] width 27 height 23
type input "10"
click at [933, 162] on input "Add to Cart" at bounding box center [956, 156] width 105 height 28
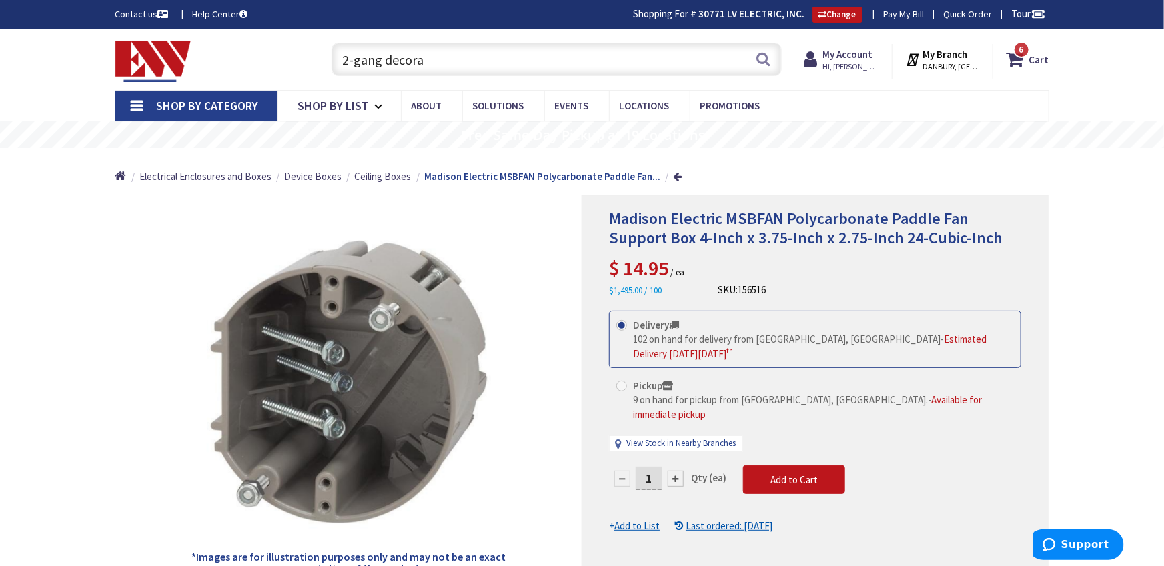
drag, startPoint x: 424, startPoint y: 57, endPoint x: 297, endPoint y: 57, distance: 126.1
click at [297, 57] on div "Toggle Nav 2-gang decora 2-gang decora Search 6 6 6 items Cart My Cart 6" at bounding box center [582, 59] width 954 height 45
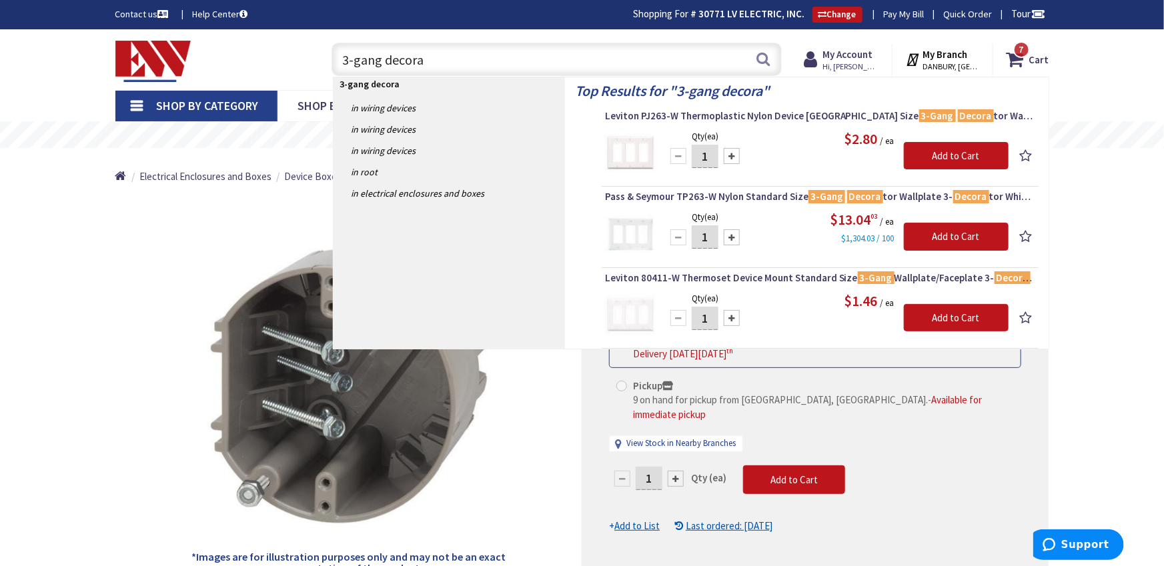
type input "3-gang decora"
click at [708, 322] on input "1" at bounding box center [705, 318] width 27 height 23
click at [707, 322] on input "1" at bounding box center [705, 318] width 27 height 23
type input "4"
click at [951, 320] on input "Add to Cart" at bounding box center [956, 318] width 105 height 28
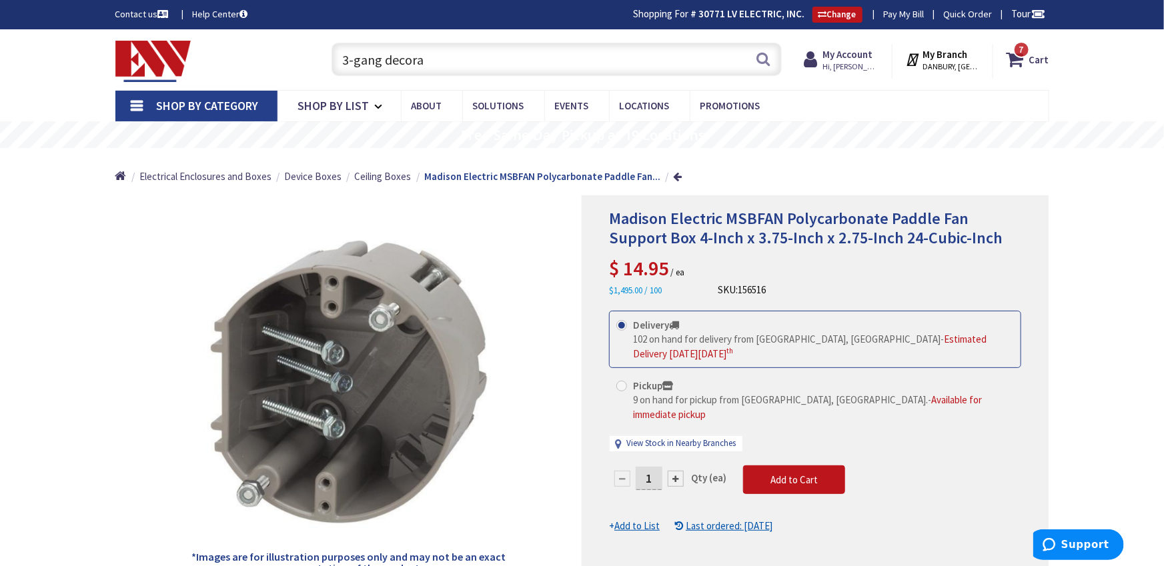
click at [380, 49] on input "3-gang decora" at bounding box center [557, 59] width 450 height 33
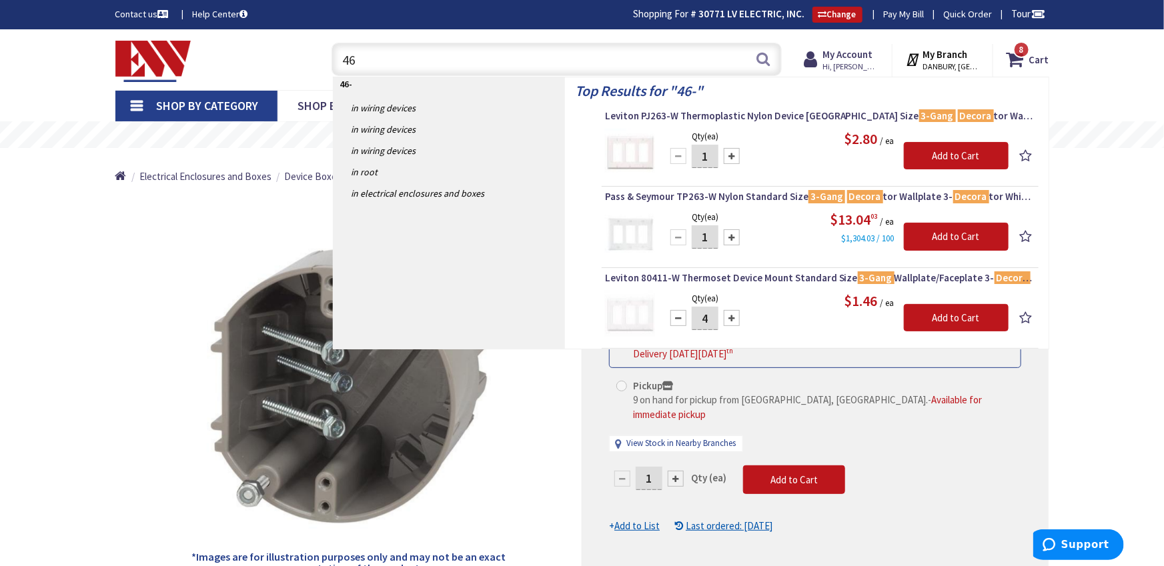
type input "4"
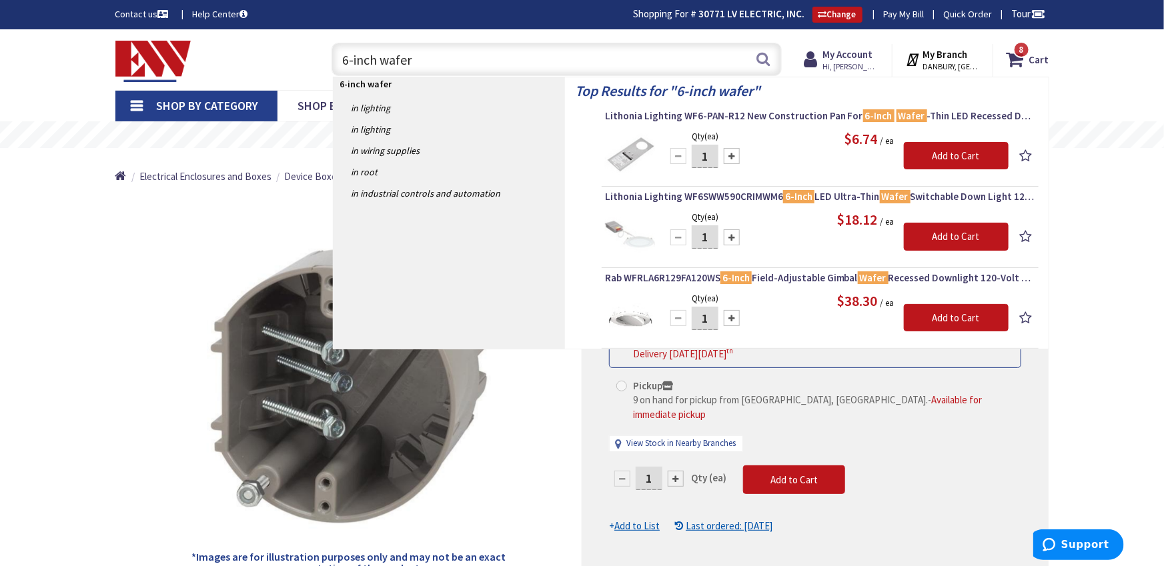
type input "6-inch wafer"
click at [729, 233] on div at bounding box center [732, 237] width 16 height 16
type input "3"
click at [928, 237] on input "Add to Cart" at bounding box center [956, 237] width 105 height 28
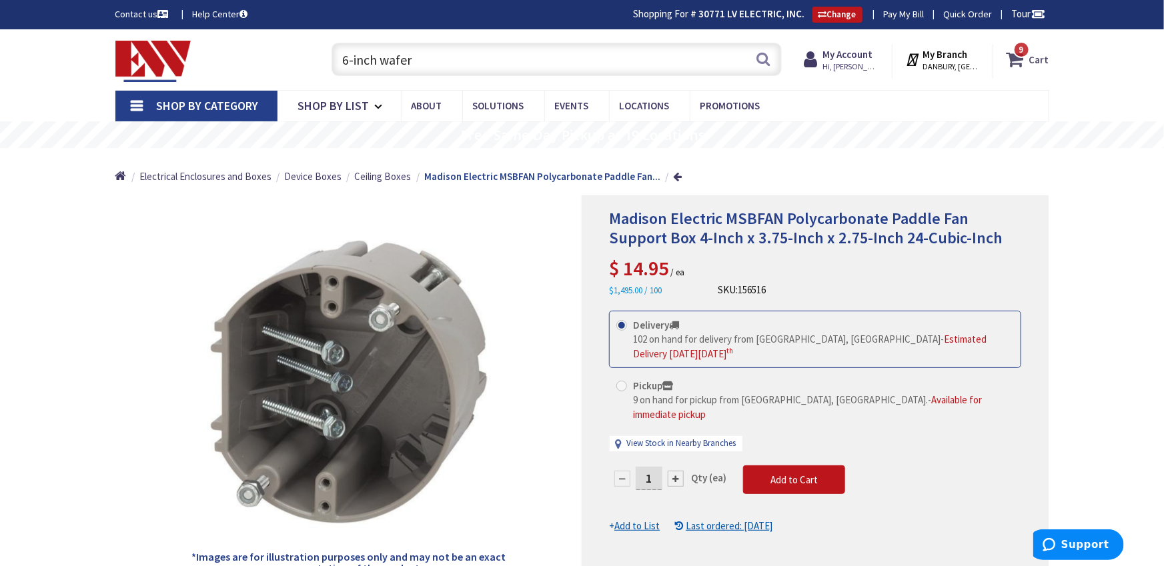
click at [1014, 57] on icon at bounding box center [1018, 59] width 23 height 24
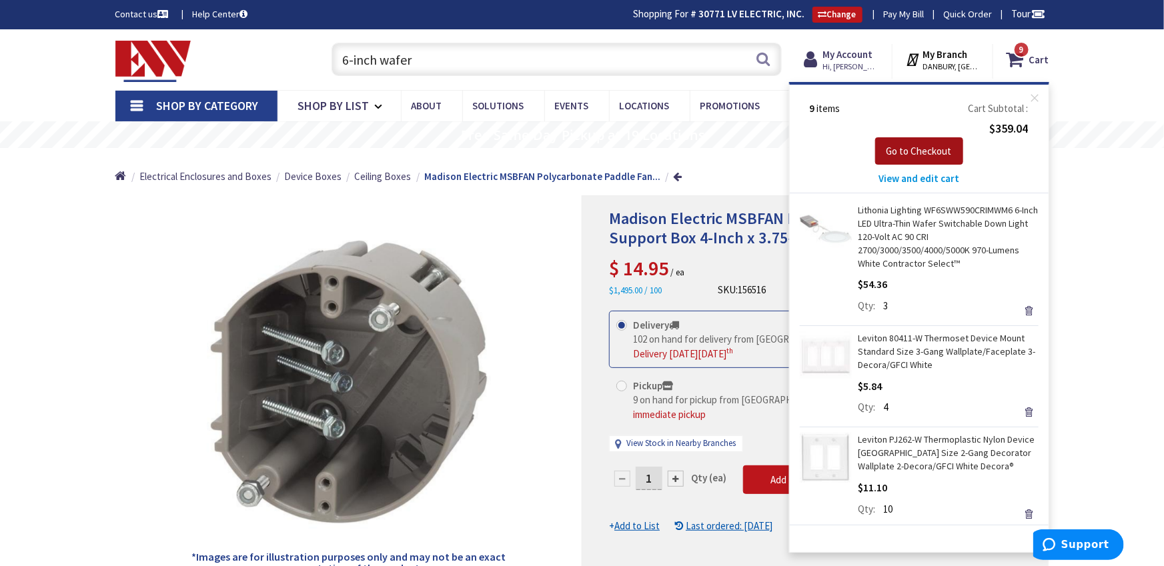
click at [931, 145] on span "Go to Checkout" at bounding box center [918, 151] width 65 height 13
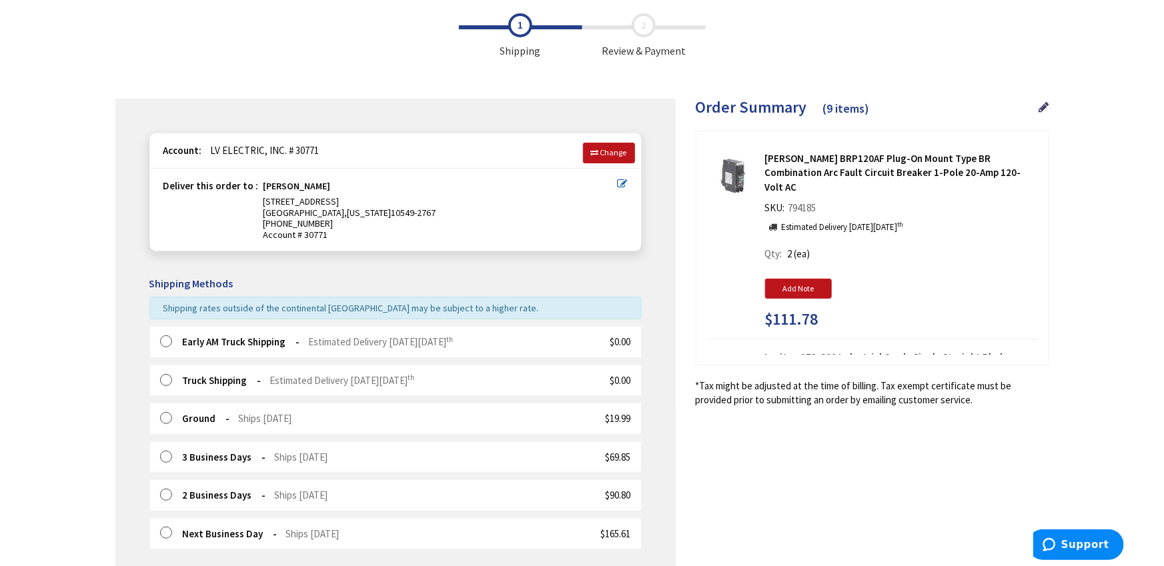
scroll to position [73, 0]
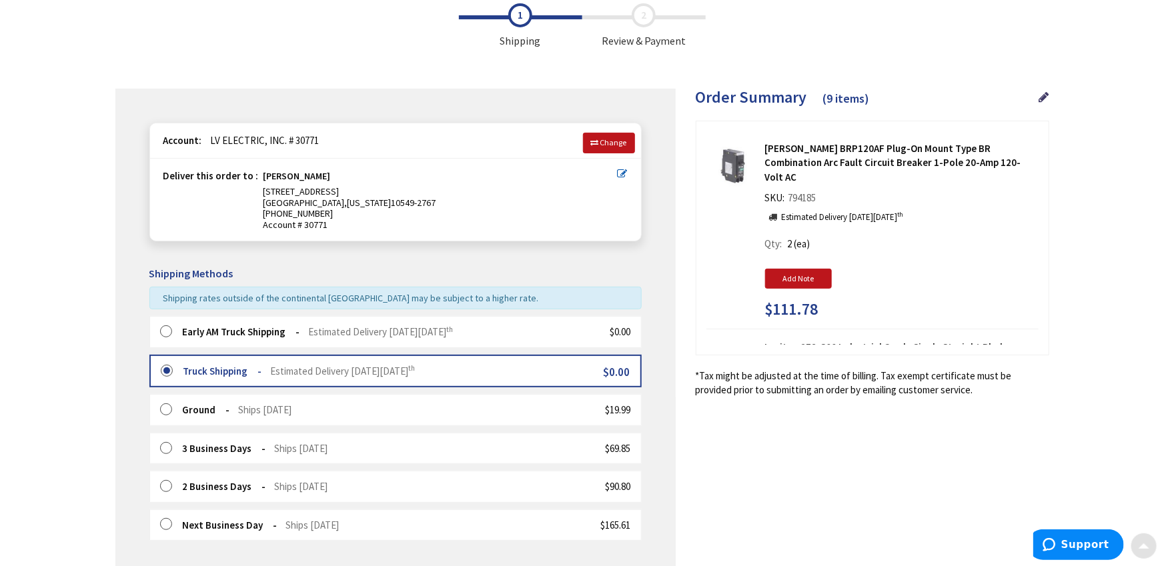
click at [201, 337] on div "Early AM Truck Shipping Estimated Delivery [DATE][DATE]" at bounding box center [318, 332] width 271 height 14
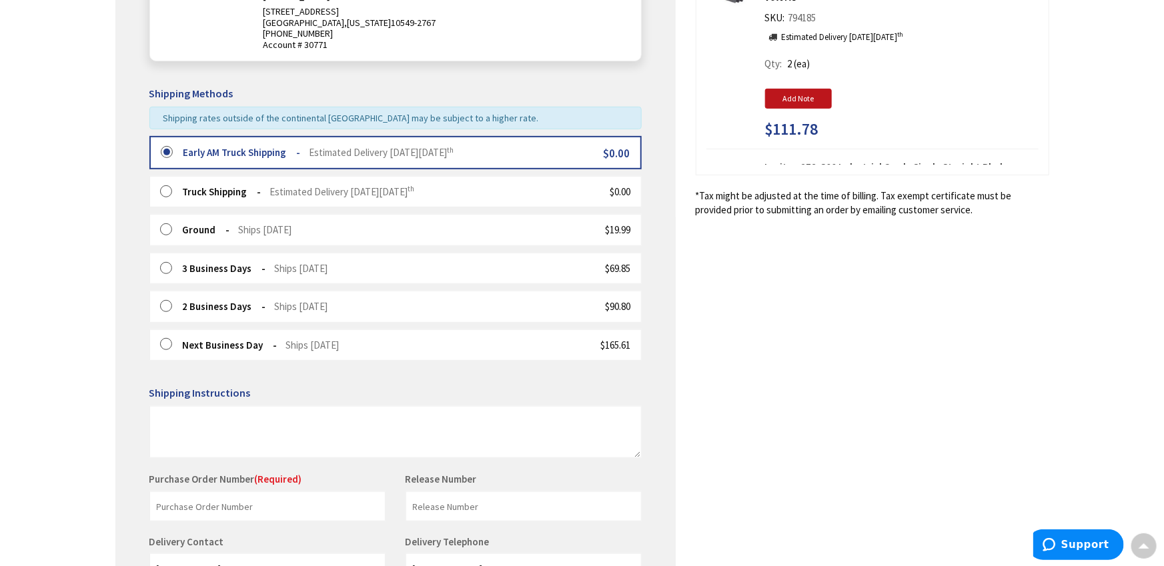
scroll to position [265, 0]
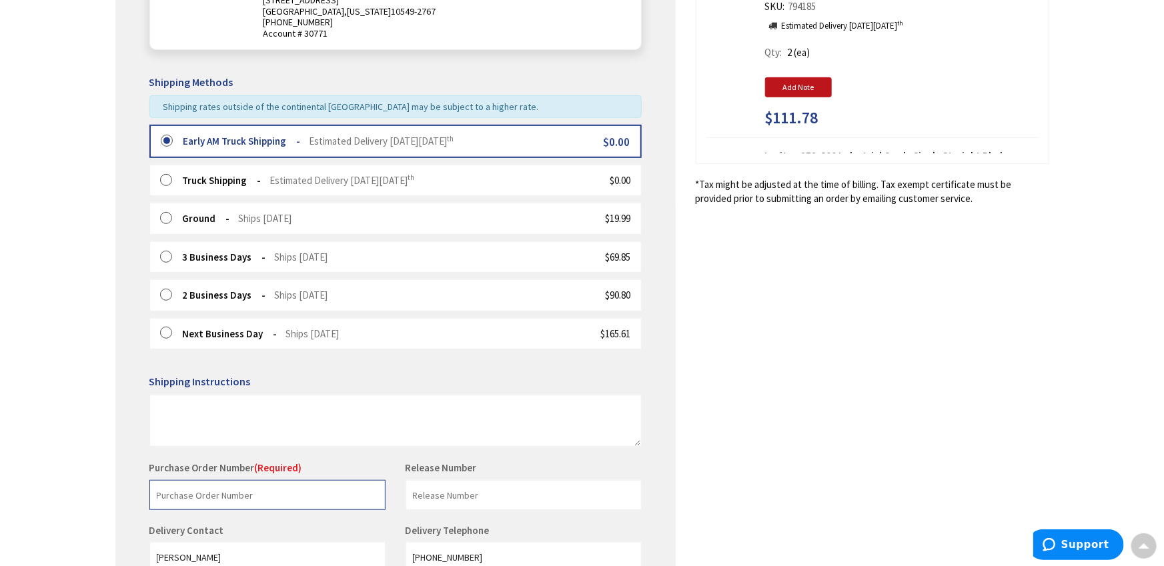
click at [227, 500] on input "text" at bounding box center [267, 495] width 236 height 30
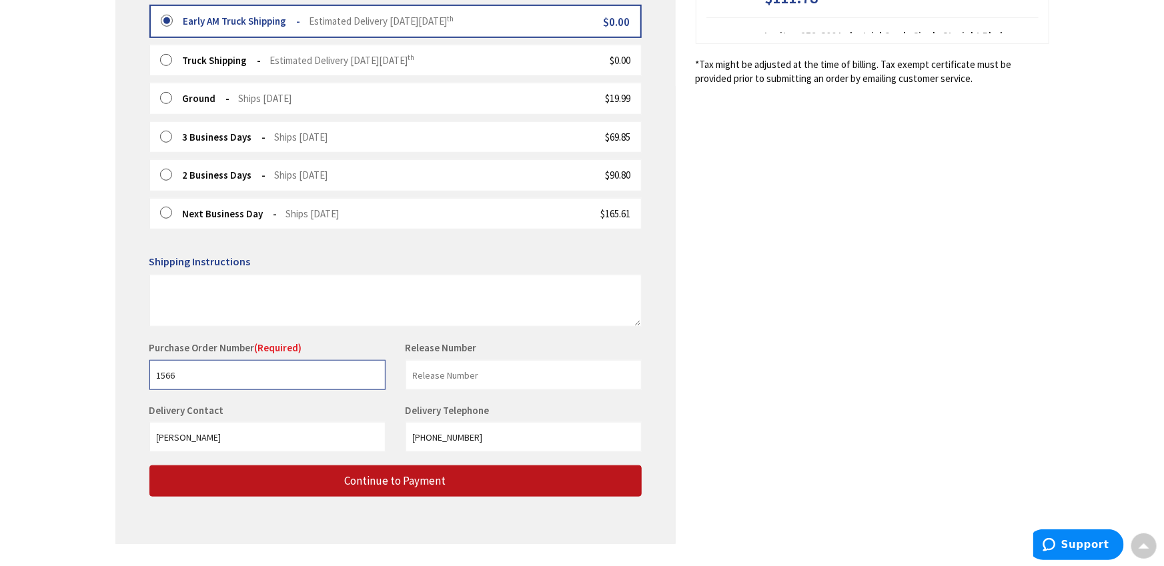
scroll to position [386, 0]
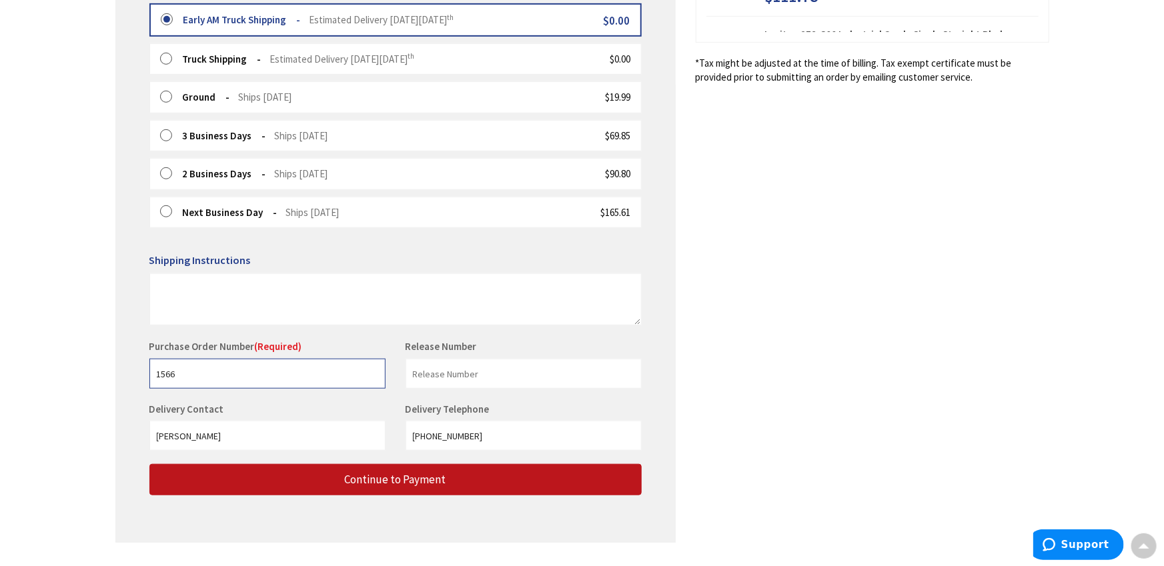
type input "1566"
click at [295, 496] on div "Some items on your order are not available and will cause your order to be held…" at bounding box center [395, 159] width 560 height 767
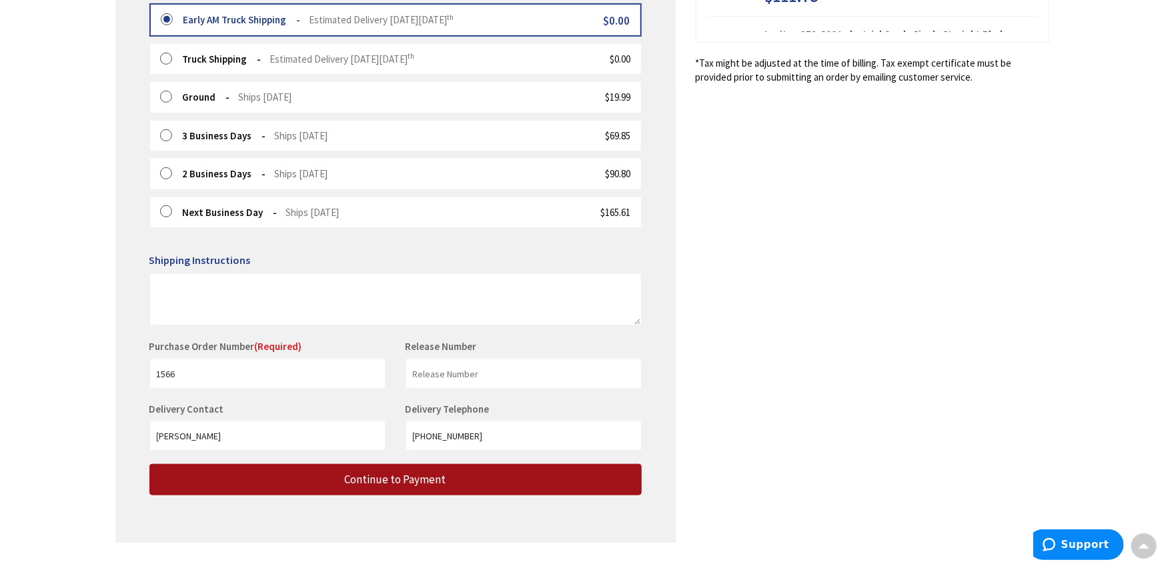
click at [303, 488] on button "Continue to Payment" at bounding box center [395, 479] width 492 height 31
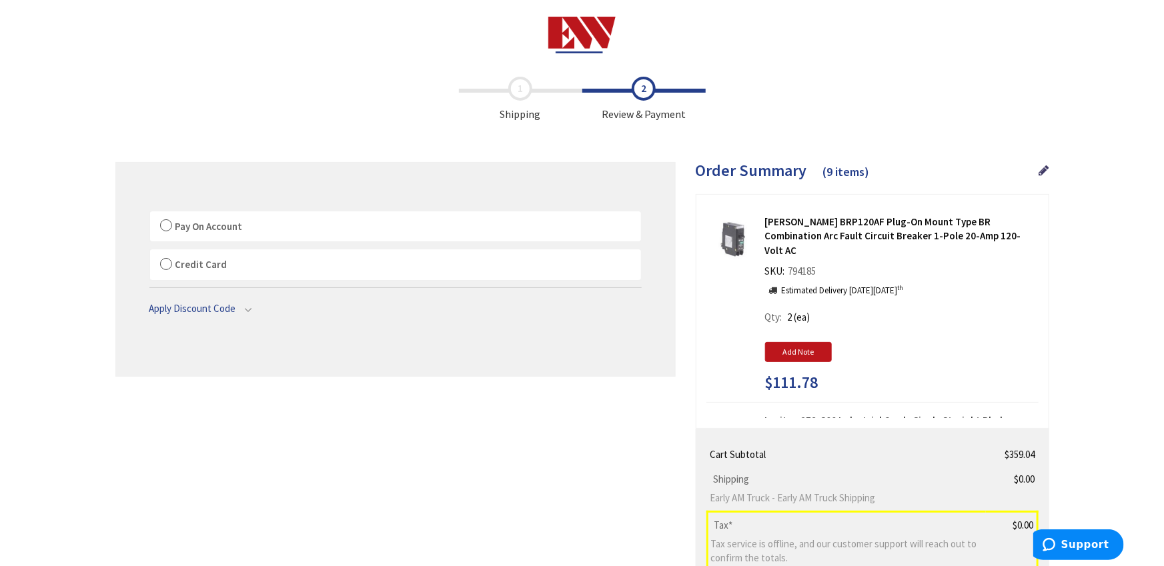
click at [172, 226] on label "Pay On Account" at bounding box center [395, 226] width 491 height 31
click at [150, 214] on input "Pay On Account" at bounding box center [150, 214] width 0 height 0
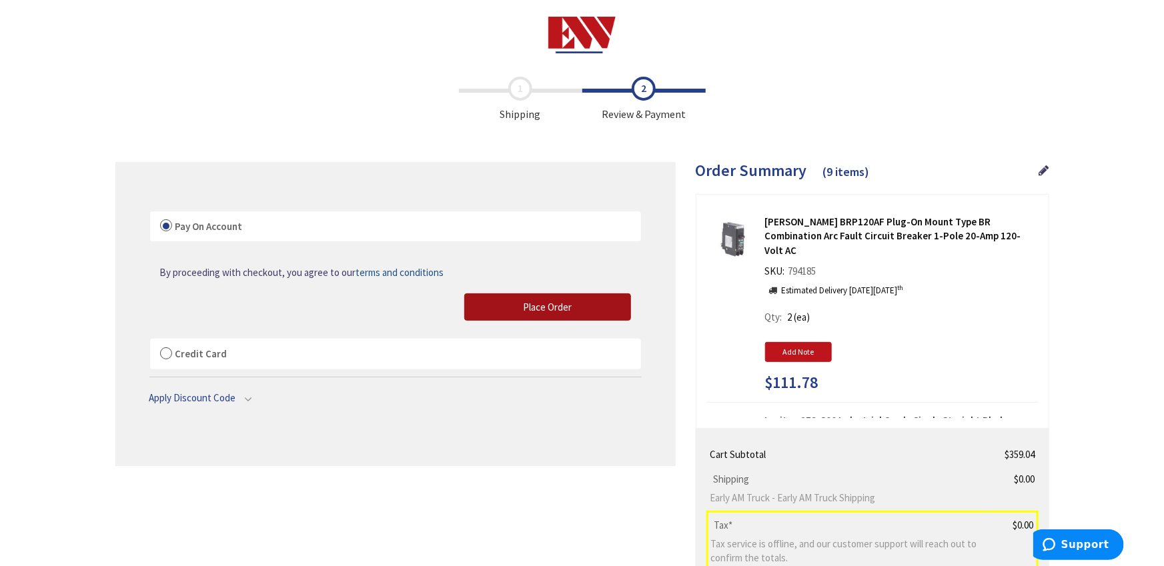
click at [540, 314] on button "Place Order" at bounding box center [547, 307] width 167 height 28
